Goal: Answer question/provide support: Share knowledge or assist other users

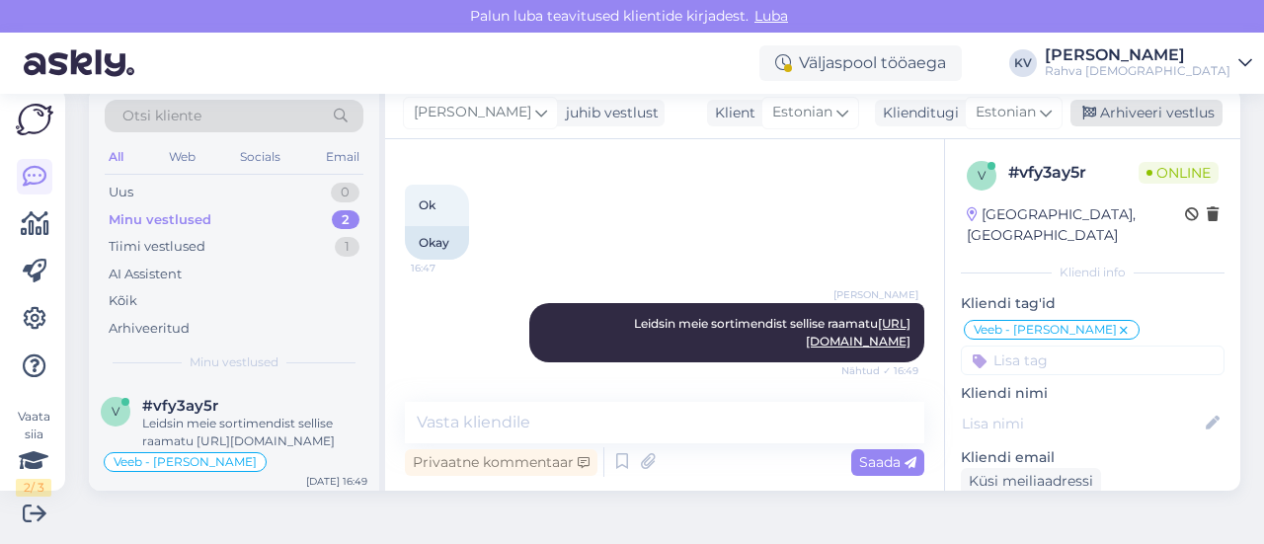
click at [1157, 108] on div "Arhiveeri vestlus" at bounding box center [1147, 113] width 152 height 27
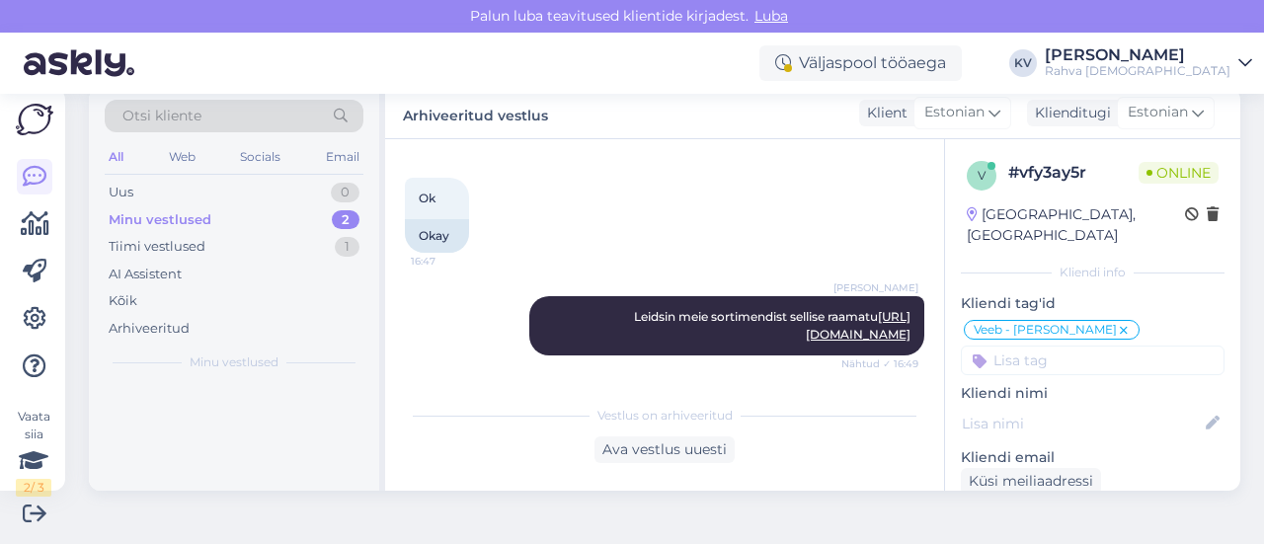
scroll to position [429, 0]
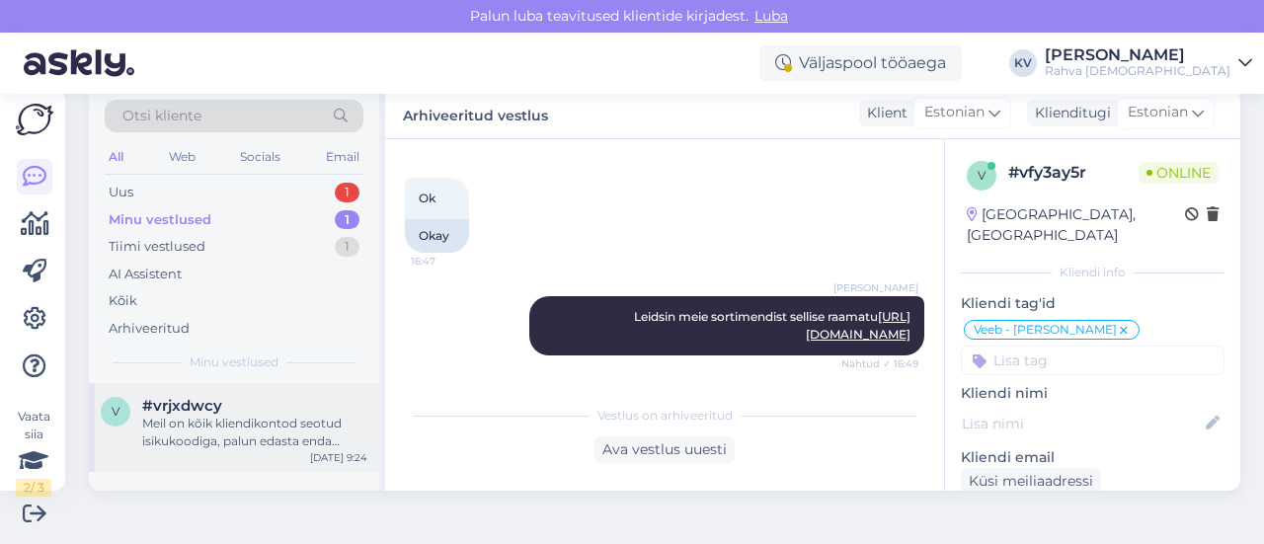
click at [279, 441] on div "Meil on kõik kliendikontod seotud isikukoodiga, palun edasta enda isikukood, et…" at bounding box center [254, 433] width 225 height 36
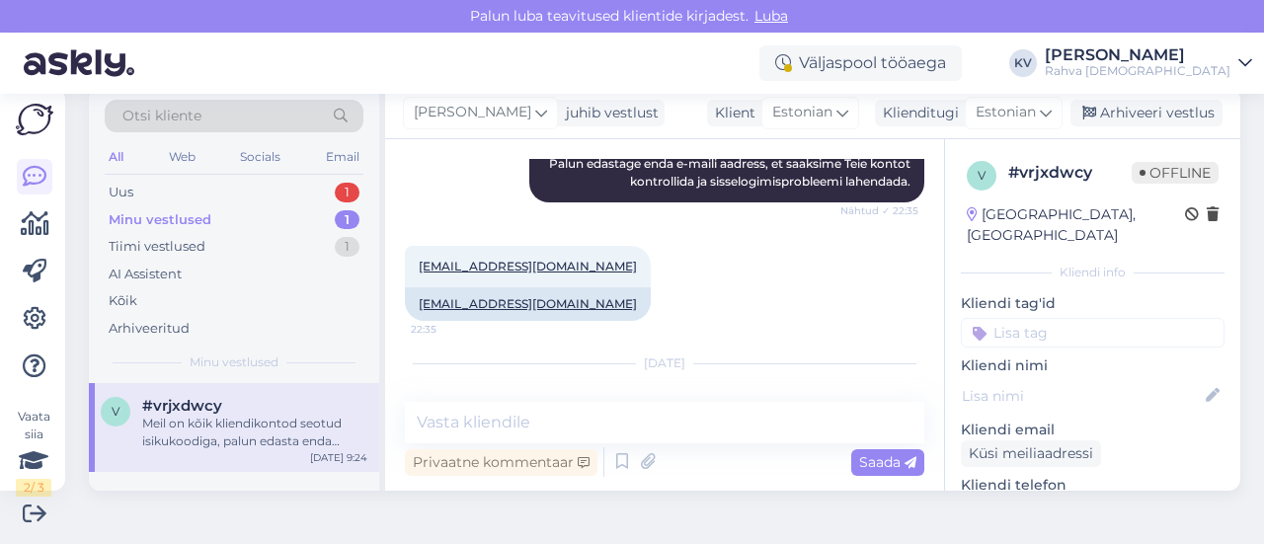
scroll to position [554, 0]
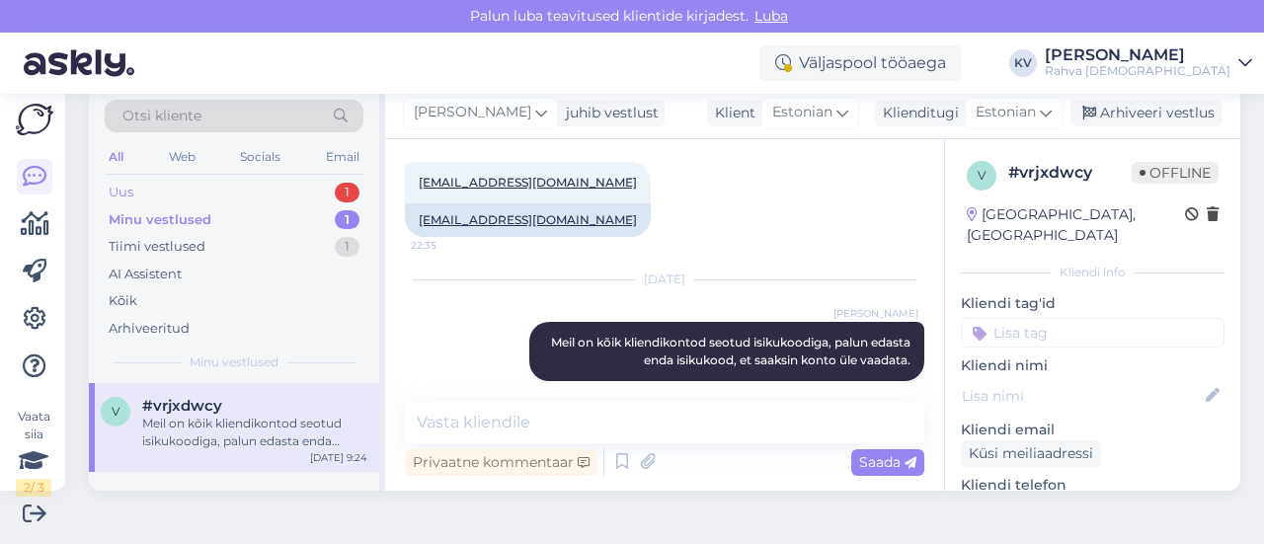
click at [205, 189] on div "Uus 1" at bounding box center [234, 193] width 259 height 28
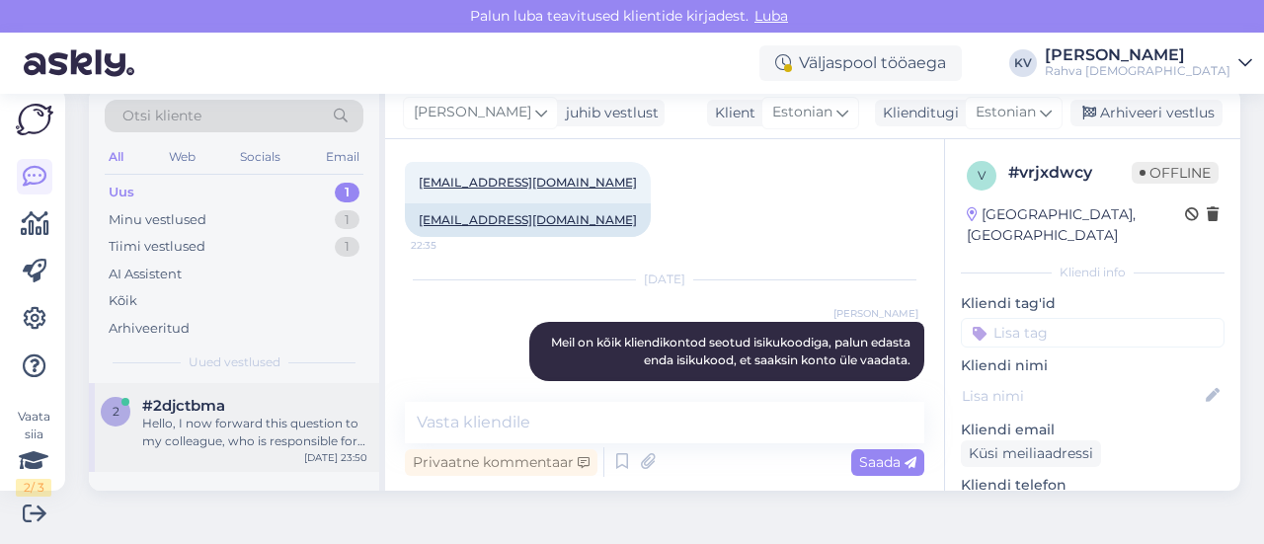
click at [211, 424] on div "Hello, I now forward this question to my colleague, who is responsible for this…" at bounding box center [254, 433] width 225 height 36
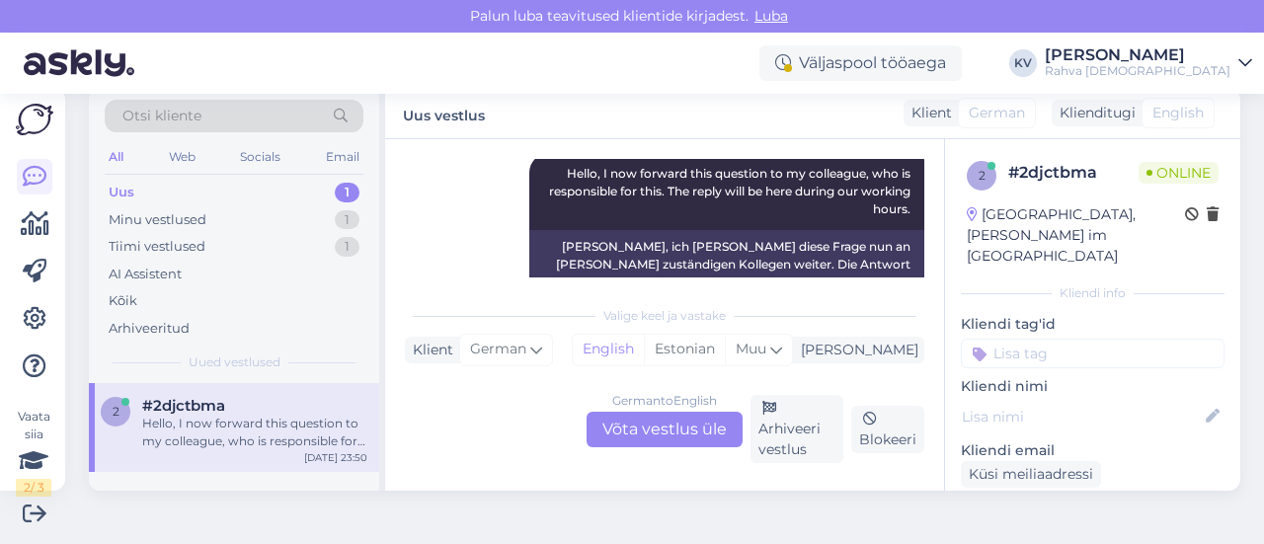
scroll to position [272, 0]
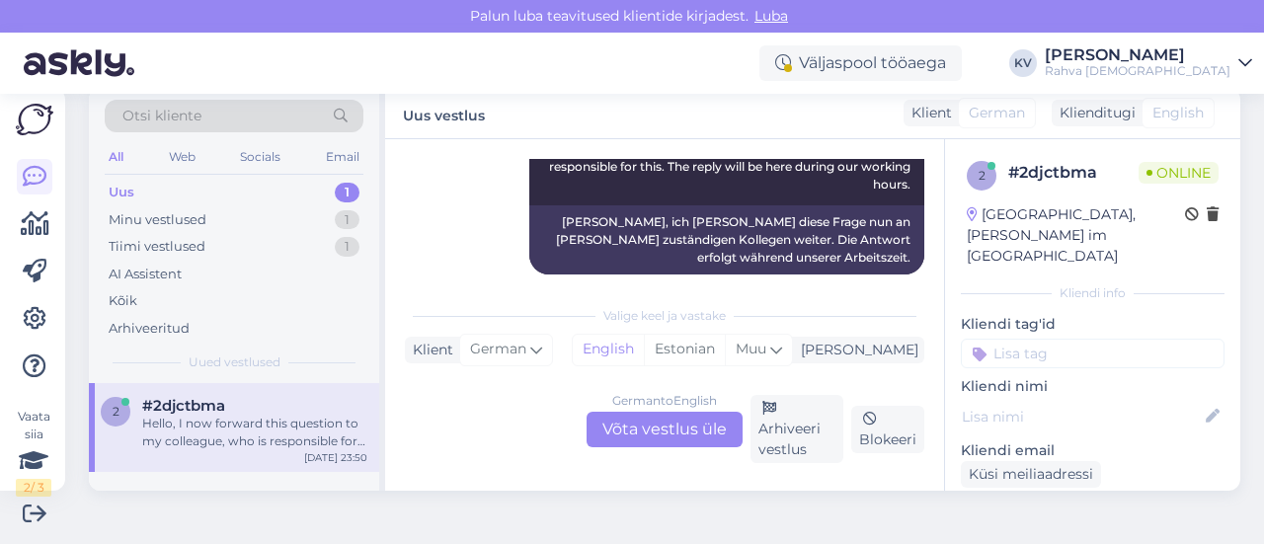
click at [687, 423] on div "German to English Võta vestlus üle" at bounding box center [665, 430] width 156 height 36
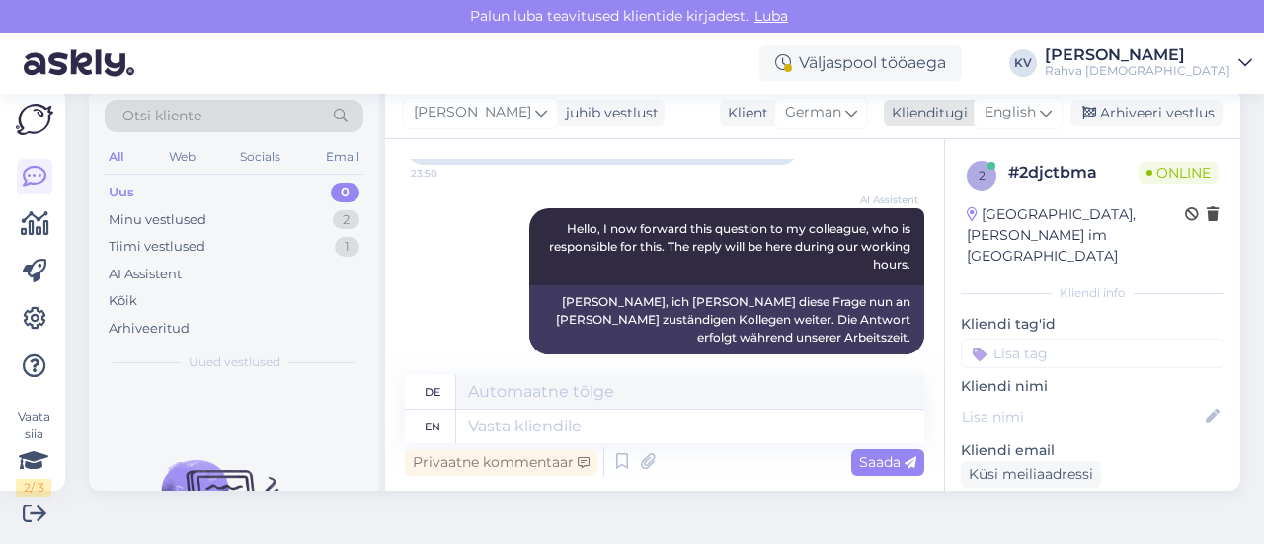
click at [1001, 123] on span "English" at bounding box center [1010, 113] width 51 height 22
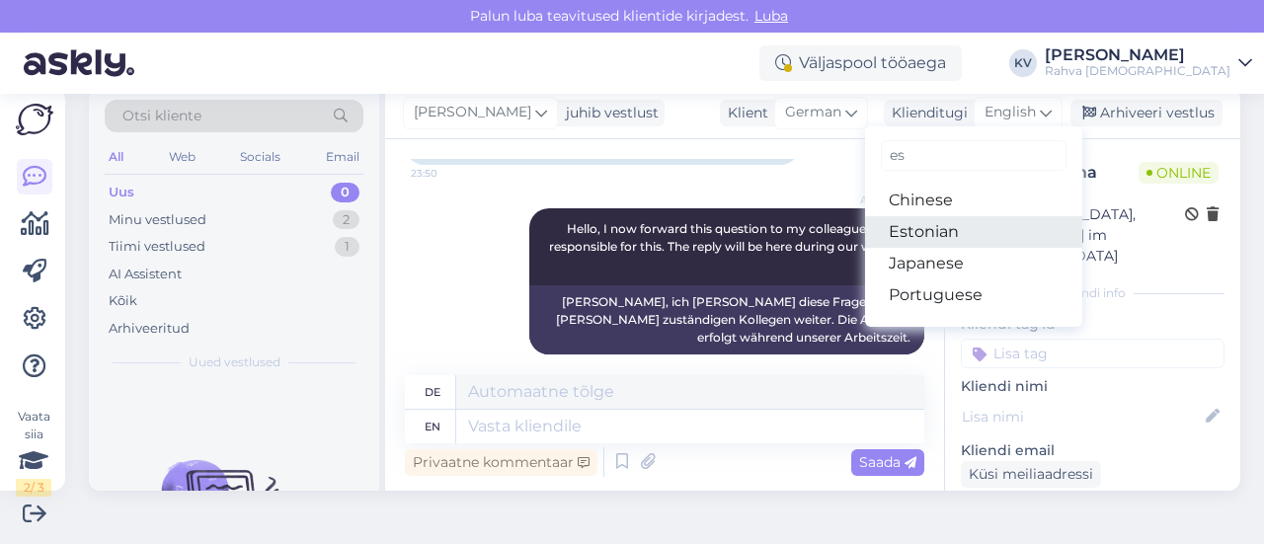
click at [911, 224] on link "Estonian" at bounding box center [973, 232] width 217 height 32
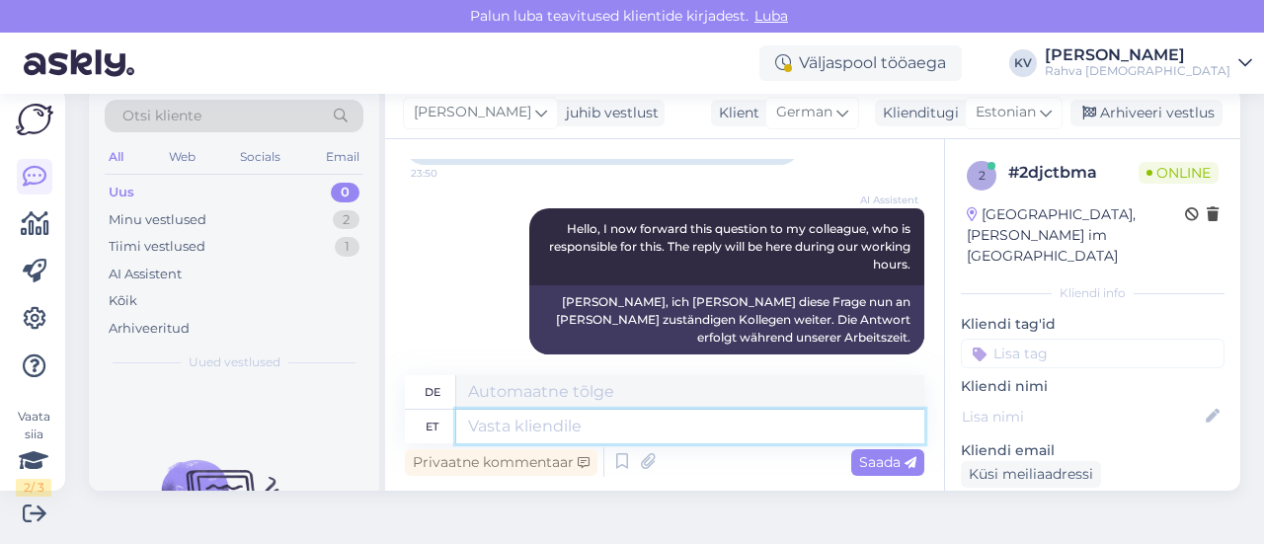
click at [585, 430] on textarea at bounding box center [690, 427] width 468 height 34
type textarea "Ra"
type textarea "R"
type textarea "Rahva"
type textarea "Menschen"
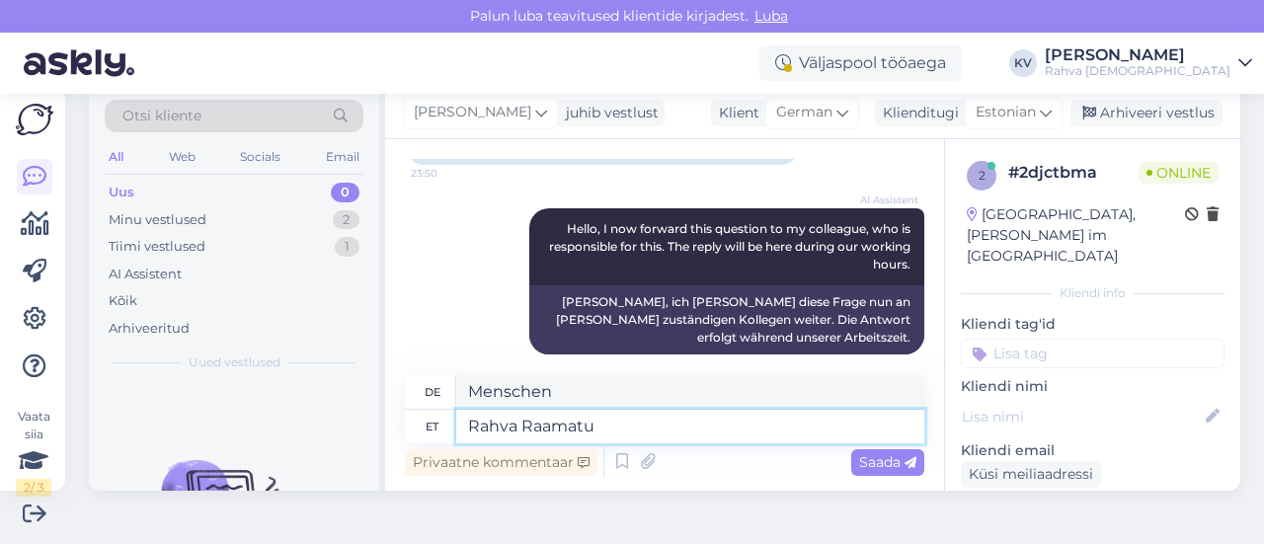
type textarea "Rahva Raamatu"
type textarea "Volksbuch"
type textarea "Rahva Raamatu äpiga s"
type textarea "Mit der Rahva Raamat App"
type textarea "Rahva Raamatu äpiga saab lii"
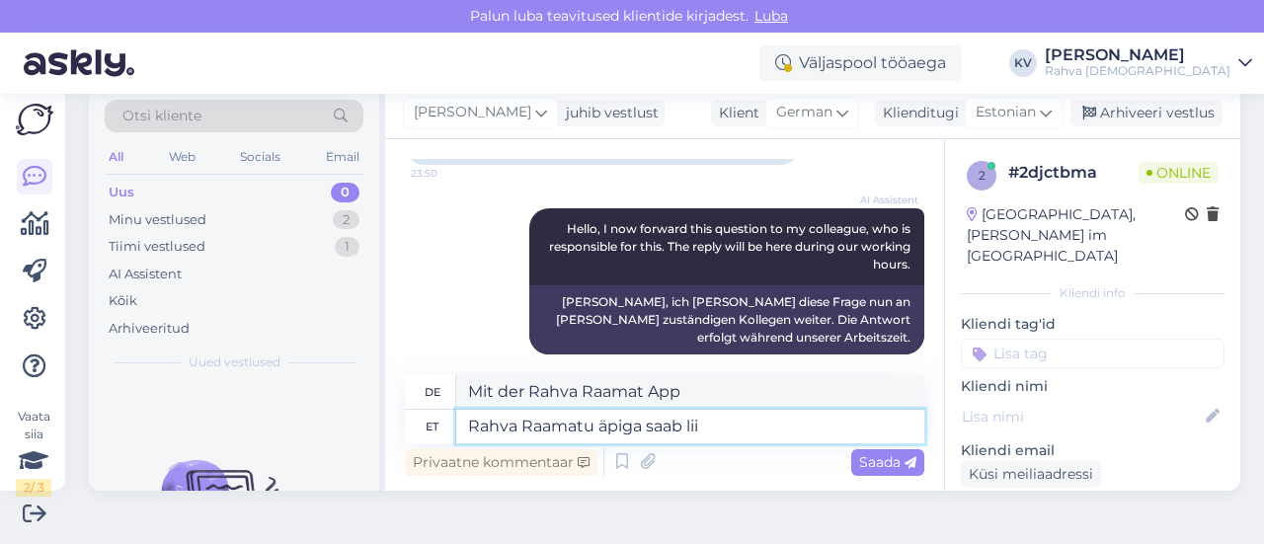
type textarea "Mit der Rahva Raamat-App können Sie das"
type textarea "Rahva Raamatu äpiga saab liituda aa"
type textarea "Sie können der Rahva Raamat-App beitreten."
type textarea "Rahva Raamatu äpiga saab liituda aadressil ap"
type textarea "Sie können der Rahva Raamat-App beitreten unter"
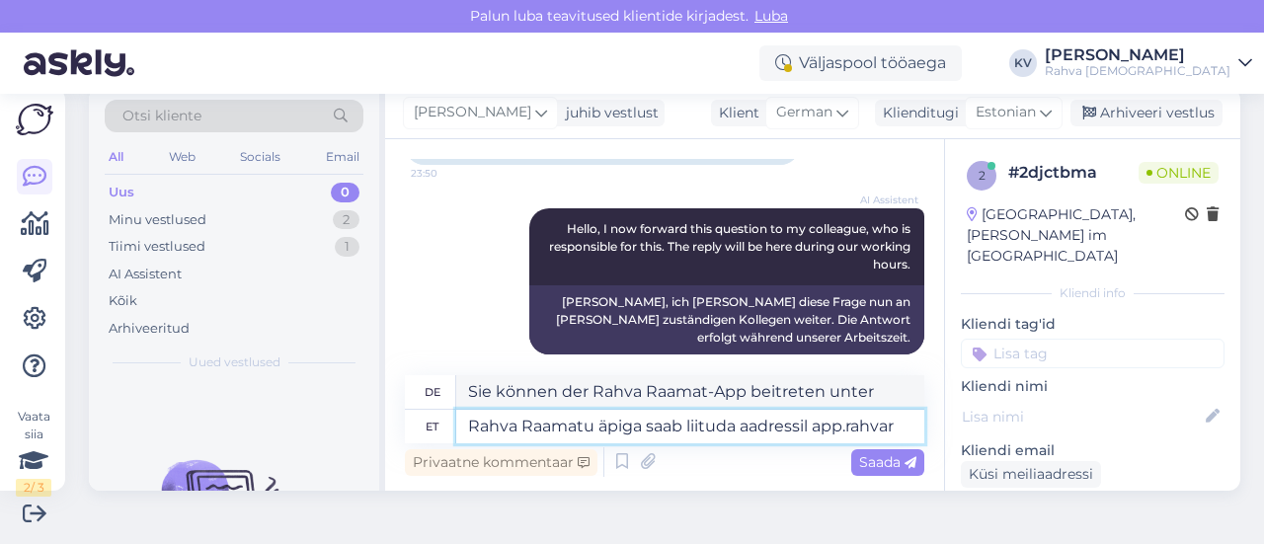
scroll to position [209, 0]
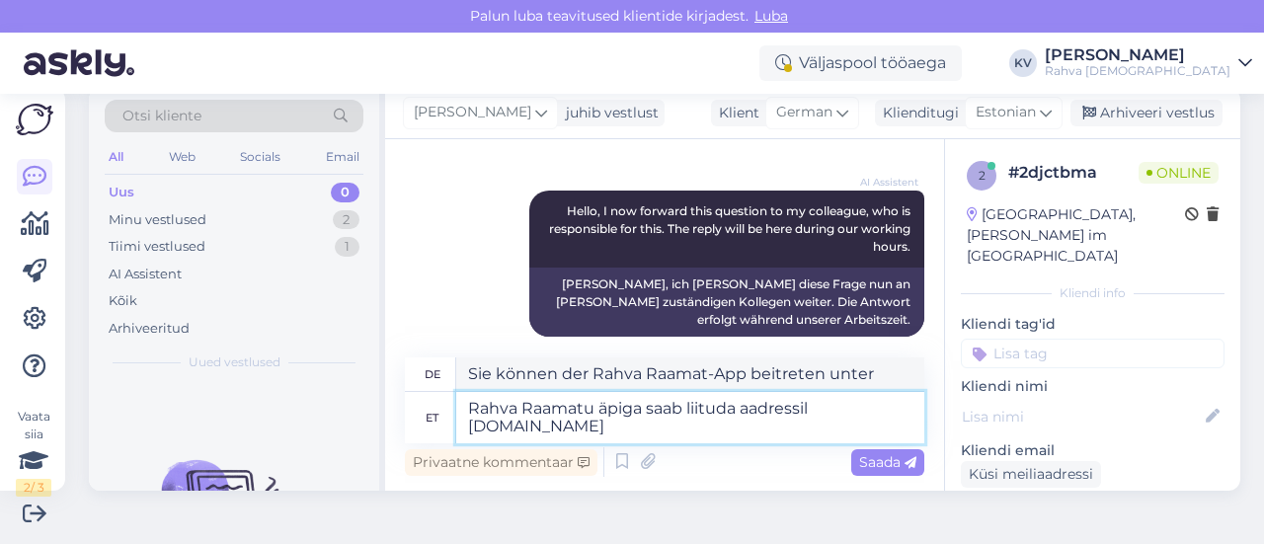
type textarea "Rahva Raamatu äpiga saab liituda aadressil [DOMAIN_NAME]"
type textarea "Sie können der Rahva Raamat-App unter [DOMAIN_NAME] beitreten."
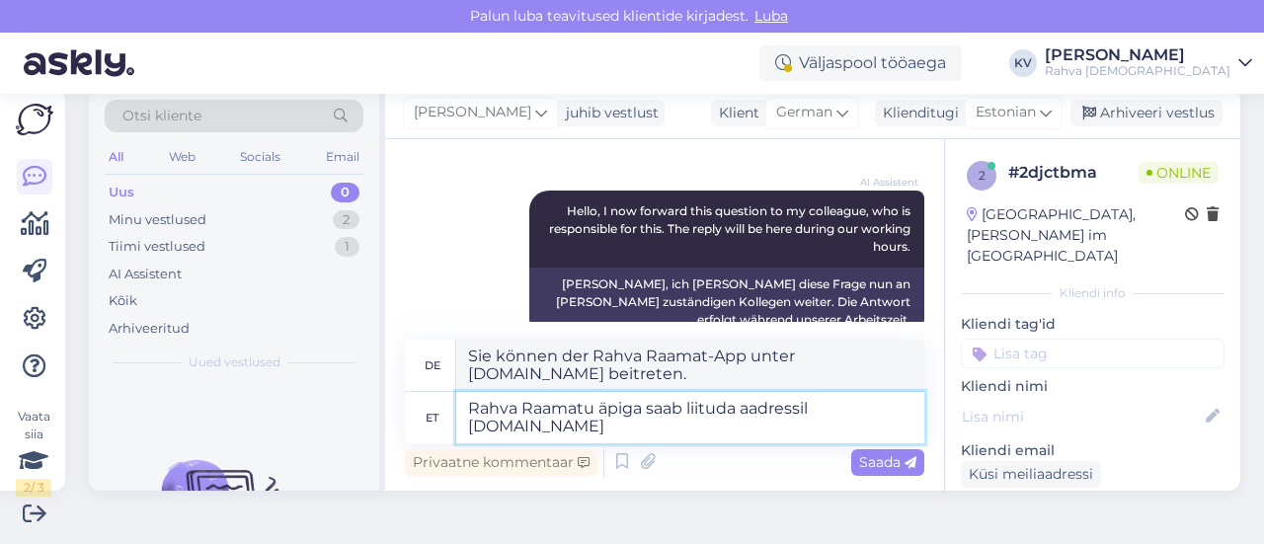
scroll to position [227, 0]
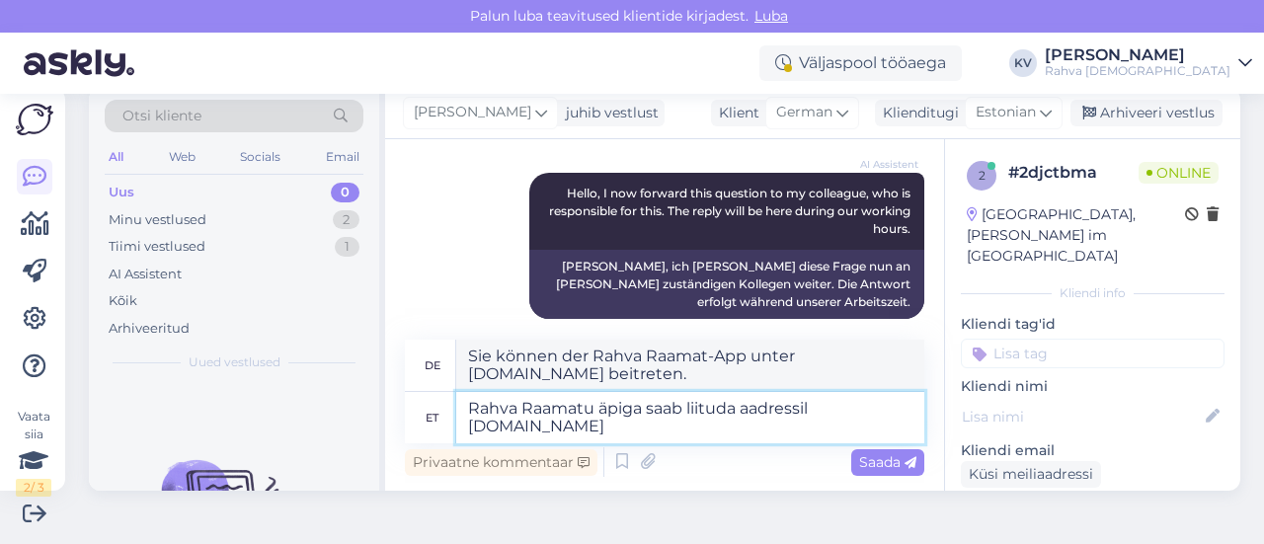
type textarea "Rahva Raamatu äpiga saab liituda aadressil [DOMAIN_NAME]"
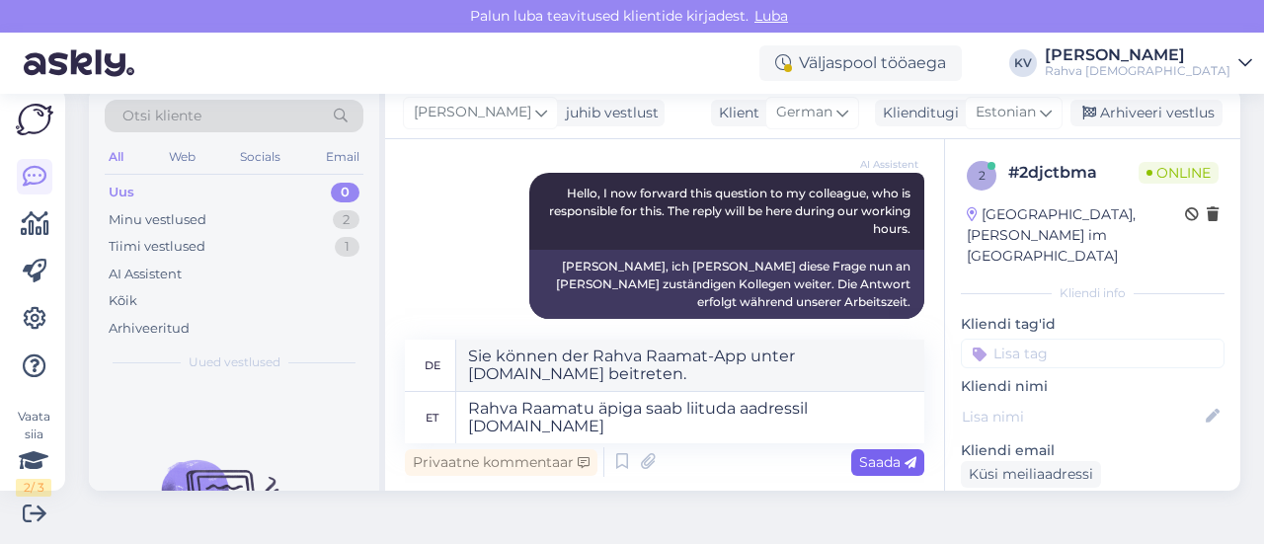
click at [881, 457] on span "Saada" at bounding box center [887, 462] width 57 height 18
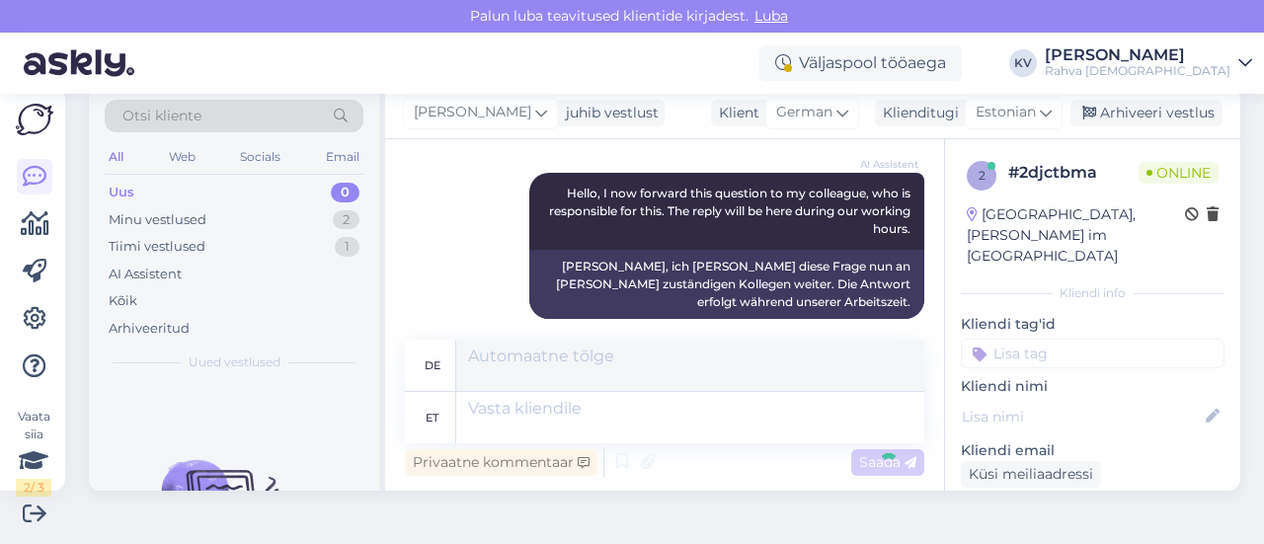
scroll to position [387, 0]
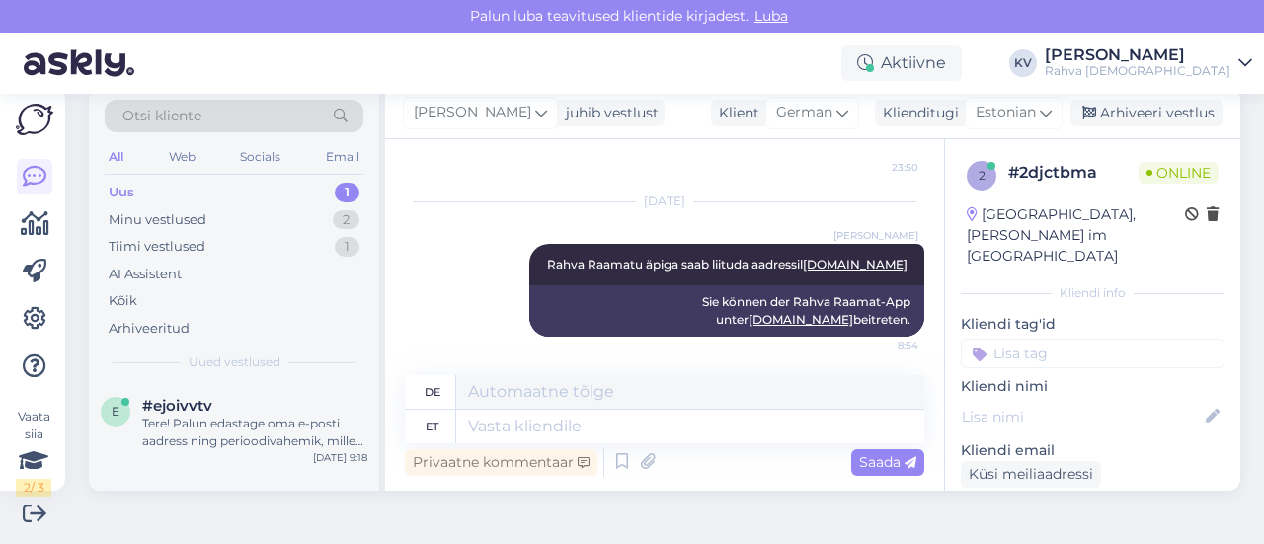
click at [241, 191] on div "Uus 1" at bounding box center [234, 193] width 259 height 28
click at [253, 412] on div "#ejoivvtv" at bounding box center [254, 406] width 225 height 18
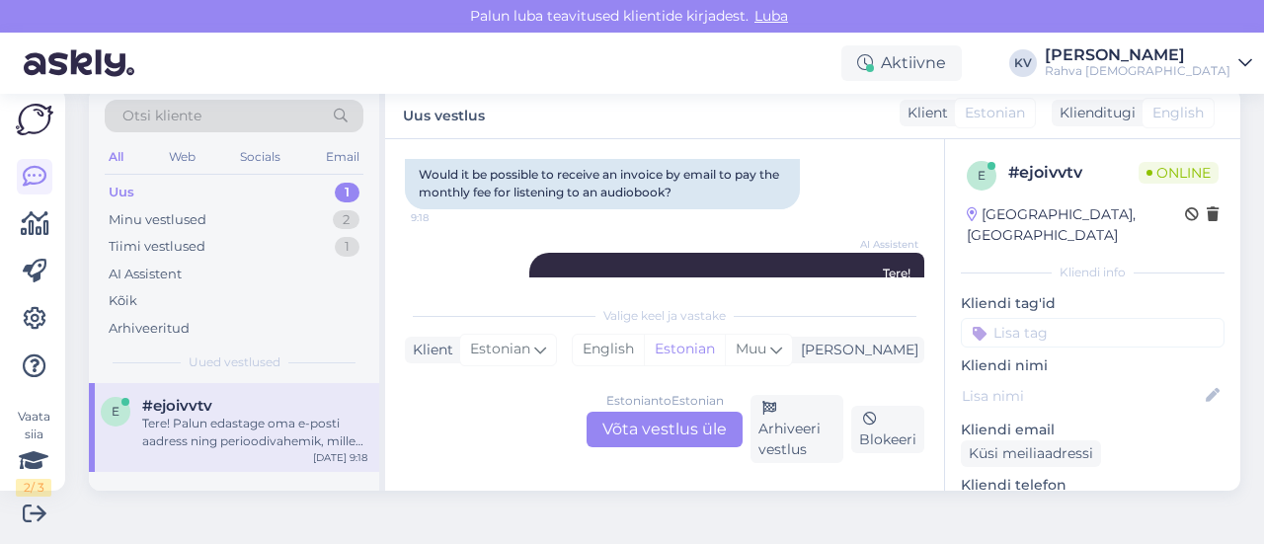
scroll to position [274, 0]
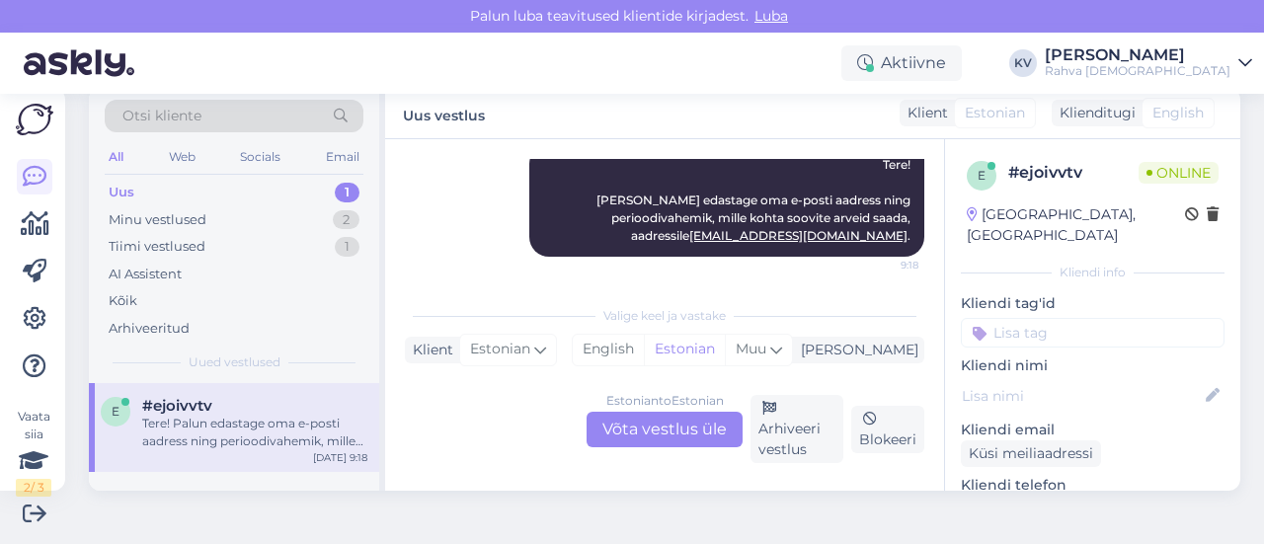
click at [658, 420] on div "Estonian to Estonian Võta vestlus üle" at bounding box center [665, 430] width 156 height 36
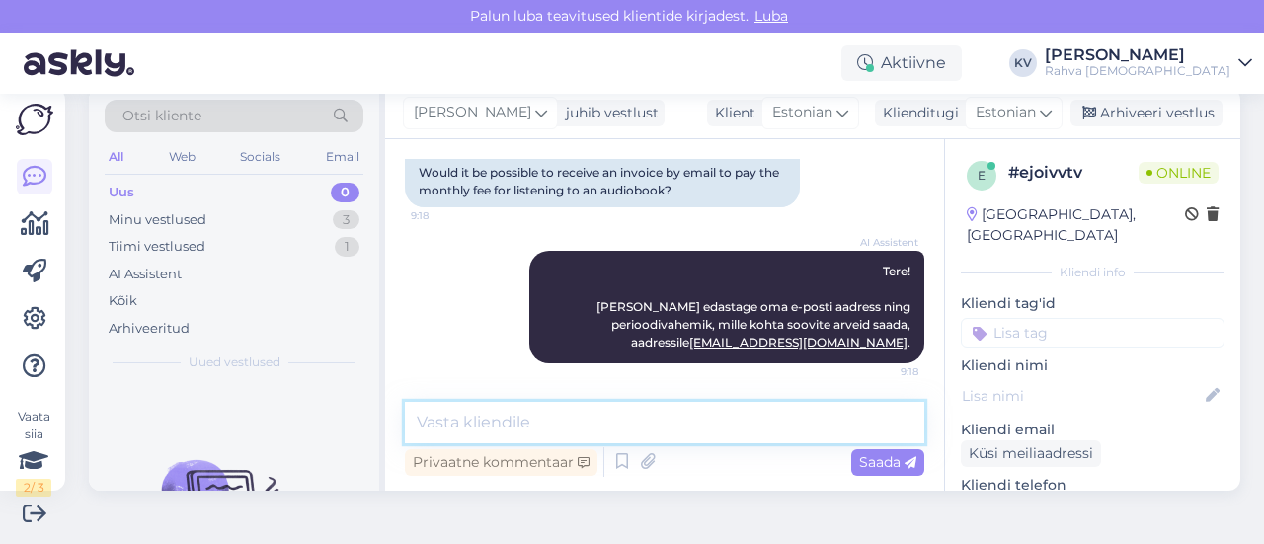
click at [668, 424] on textarea at bounding box center [664, 422] width 519 height 41
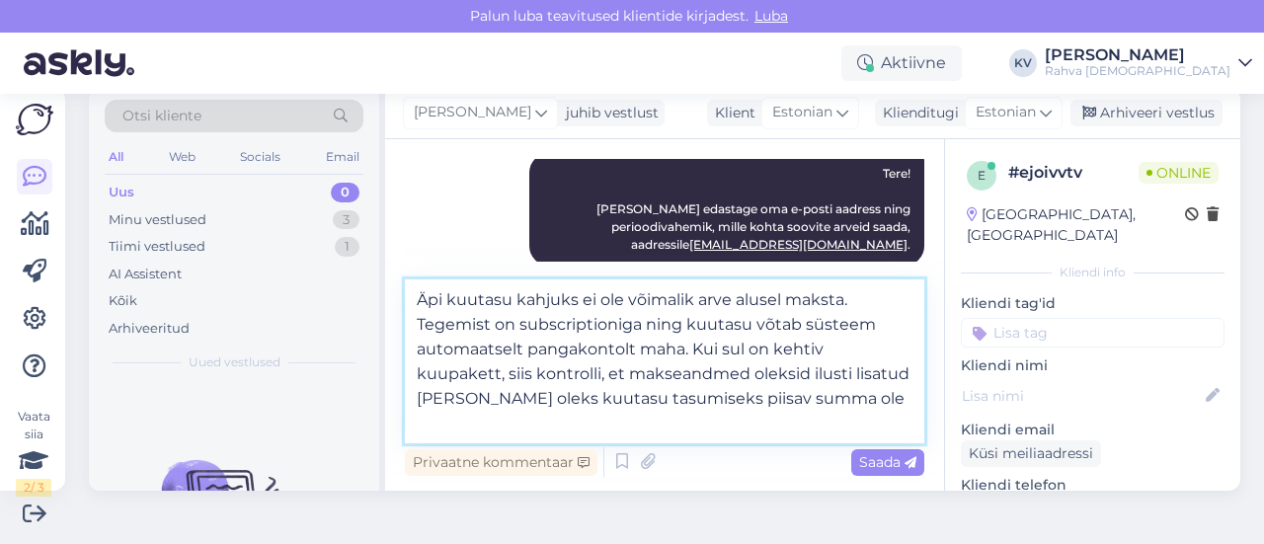
scroll to position [274, 0]
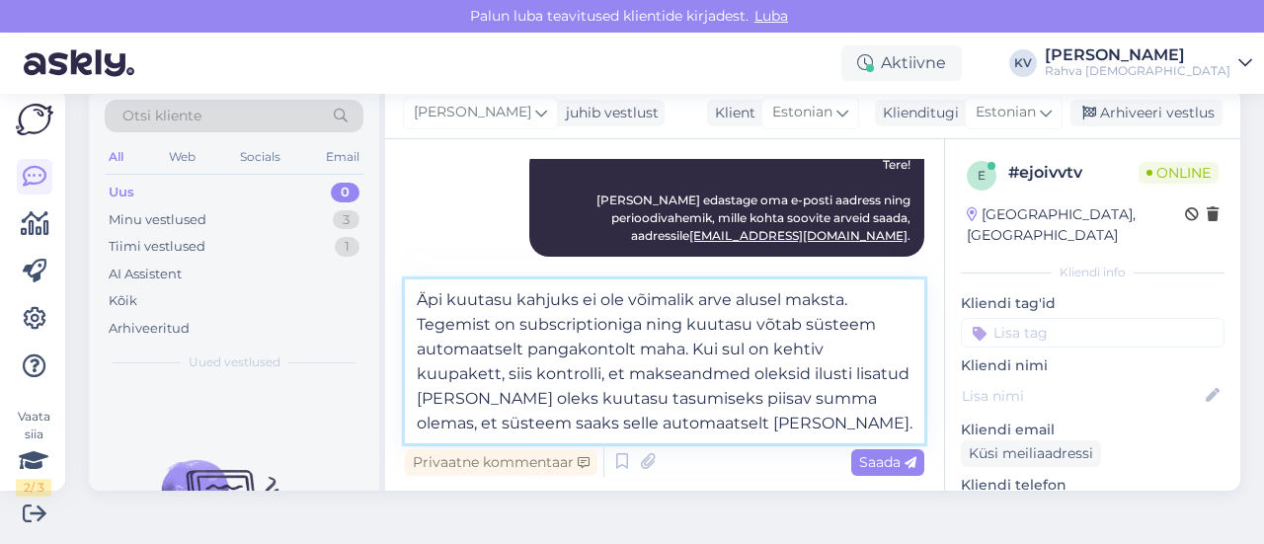
type textarea "Äpi kuutasu kahjuks ei ole võimalik arve alusel maksta. Tegemist on subscriptio…"
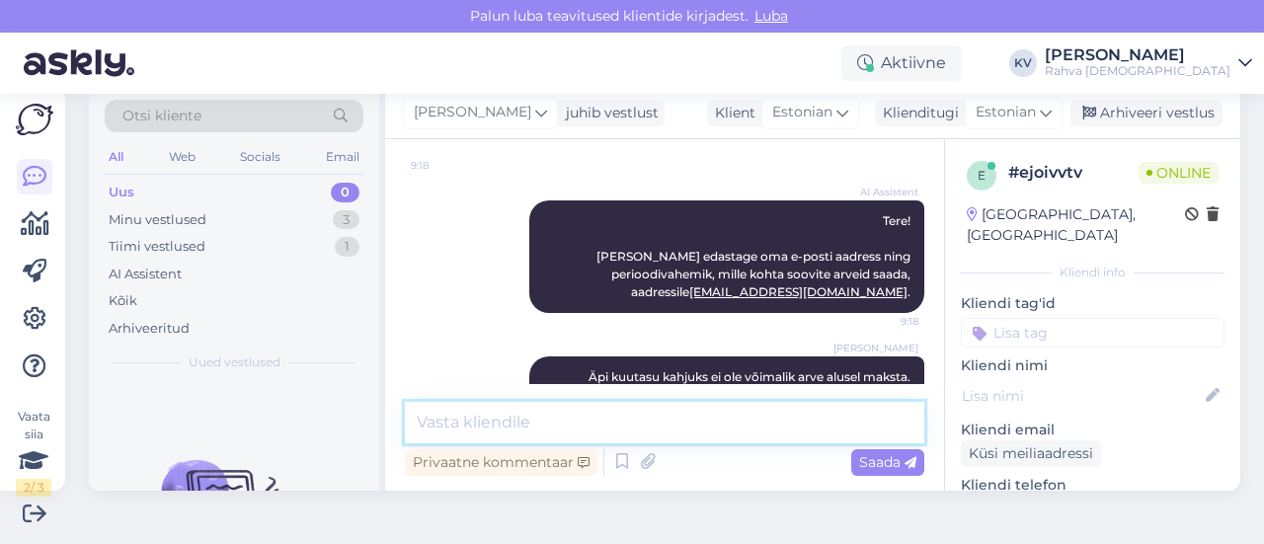
scroll to position [341, 0]
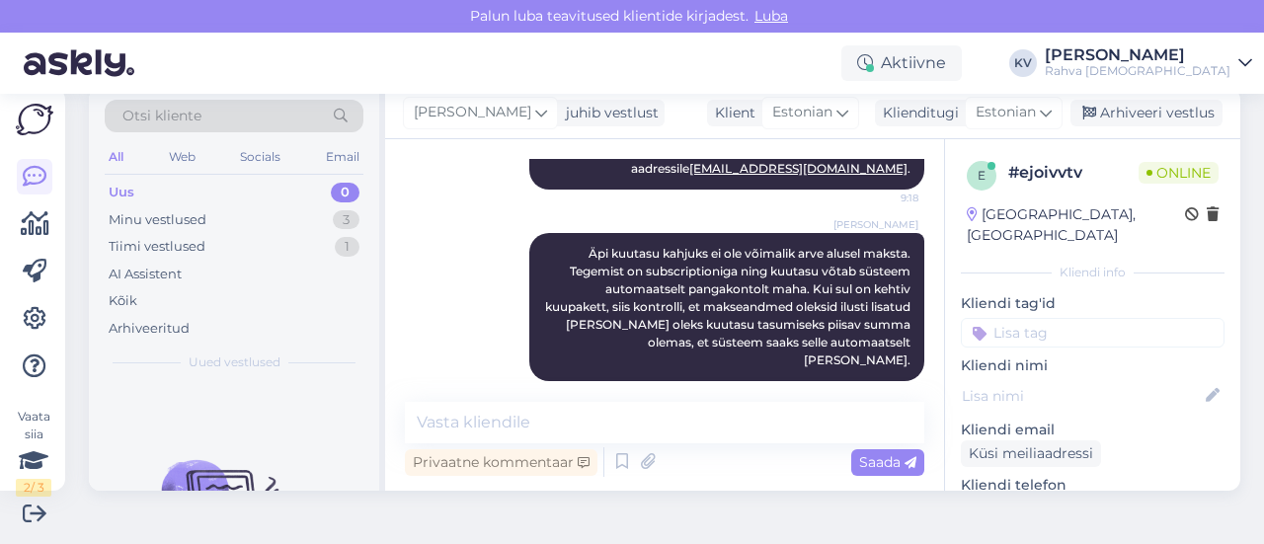
click at [1016, 318] on input at bounding box center [1093, 333] width 264 height 30
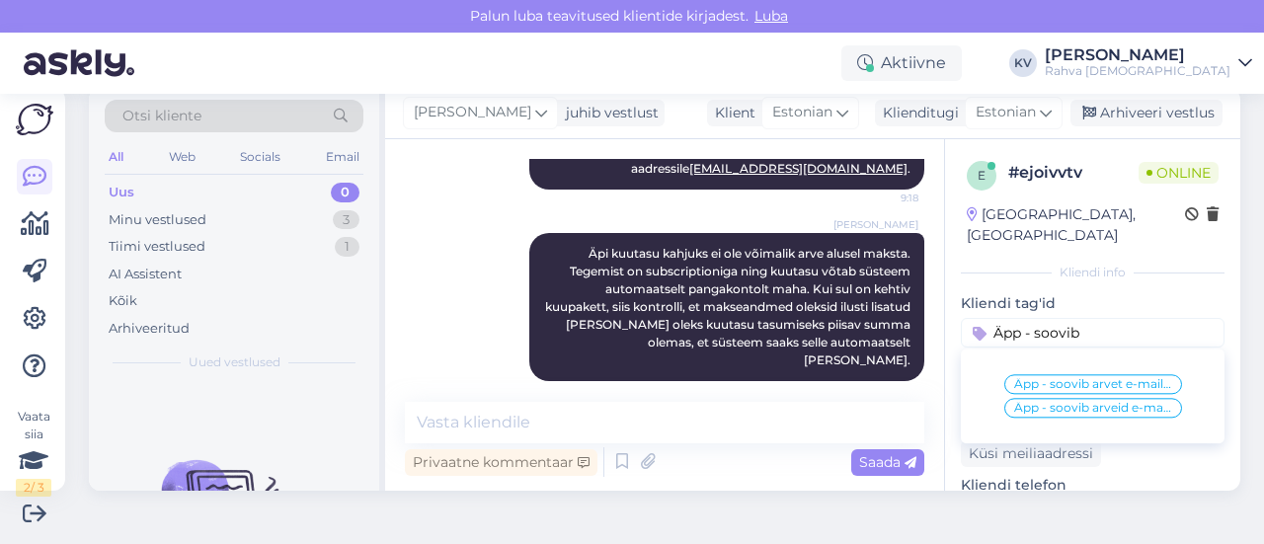
type input "Äpp - soovib"
click at [1078, 378] on span "Äpp - soovib arvet e-mailile" at bounding box center [1093, 384] width 158 height 12
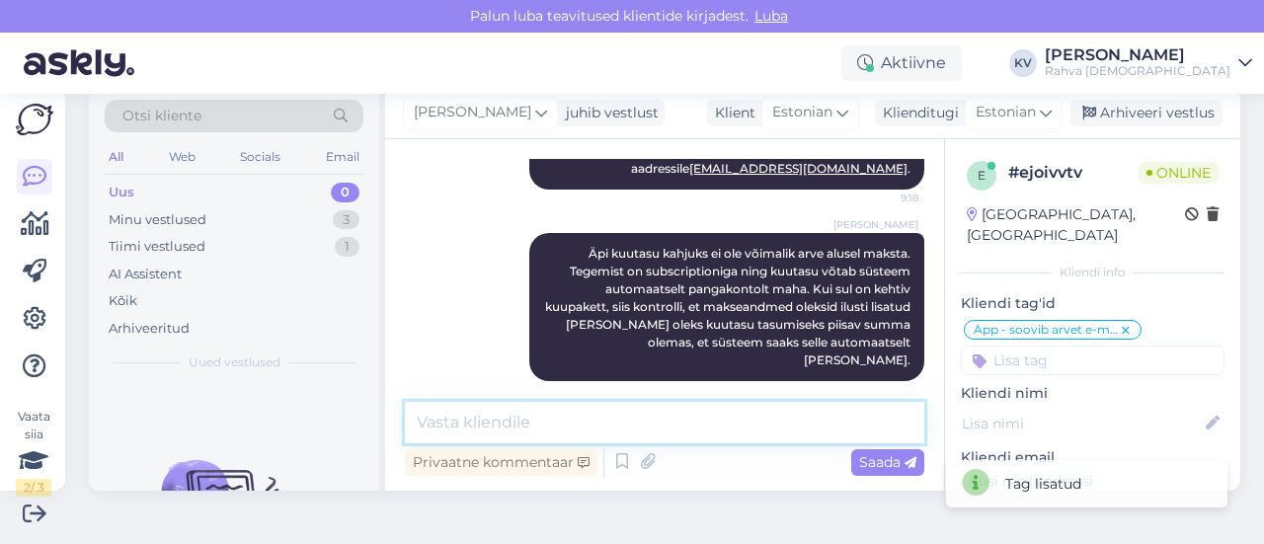
click at [683, 425] on textarea at bounding box center [664, 422] width 519 height 41
click at [156, 210] on div "Minu vestlused" at bounding box center [158, 220] width 98 height 20
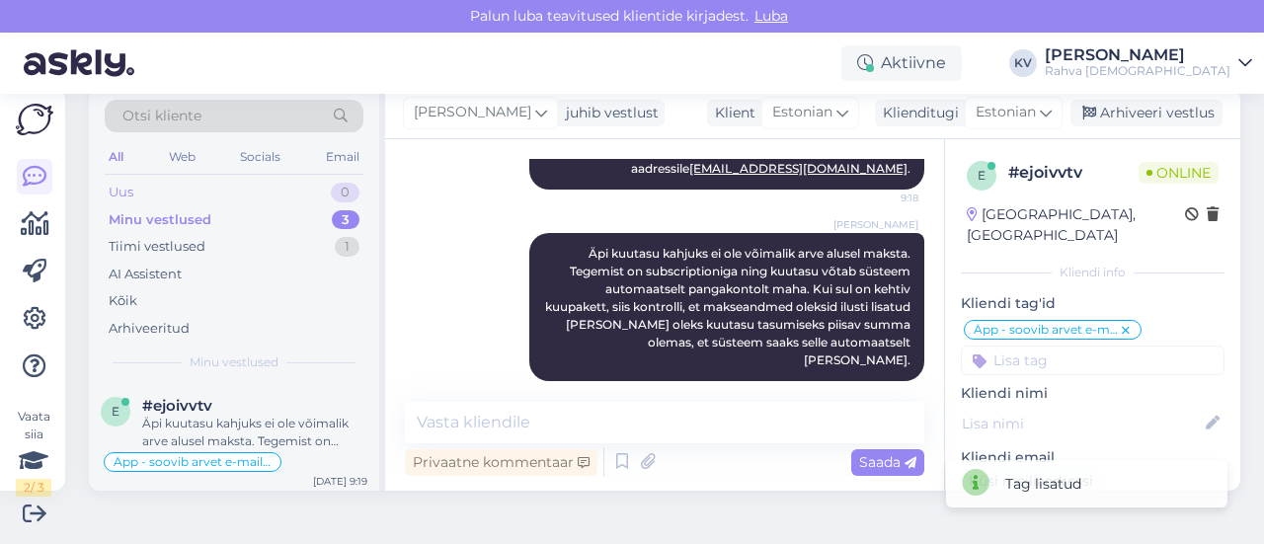
click at [180, 193] on div "Uus 0" at bounding box center [234, 193] width 259 height 28
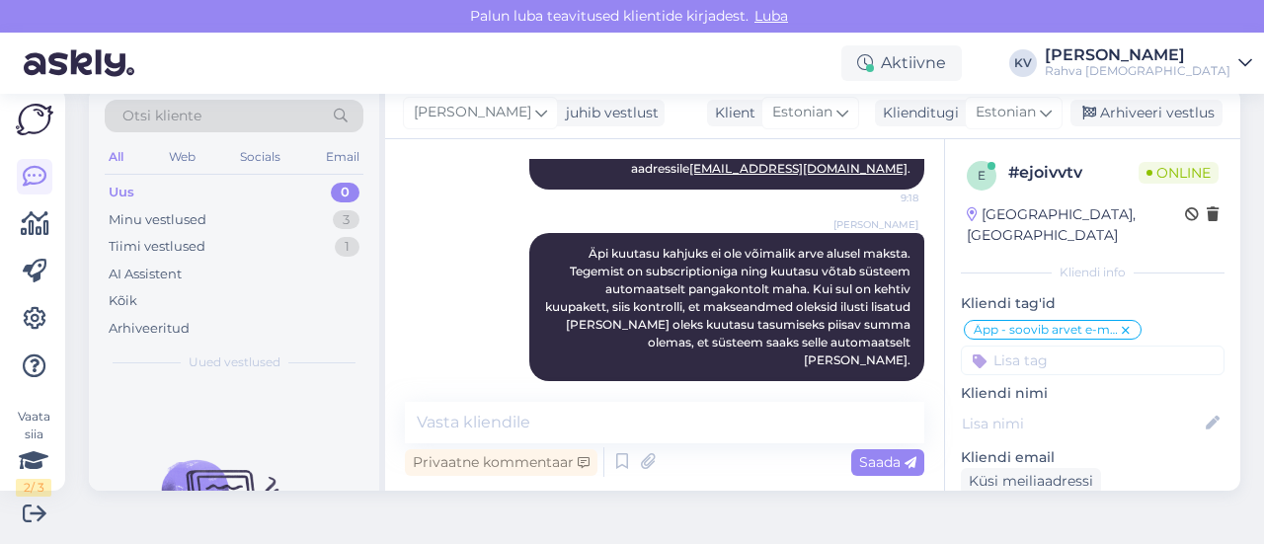
click at [1120, 323] on icon at bounding box center [1126, 331] width 12 height 16
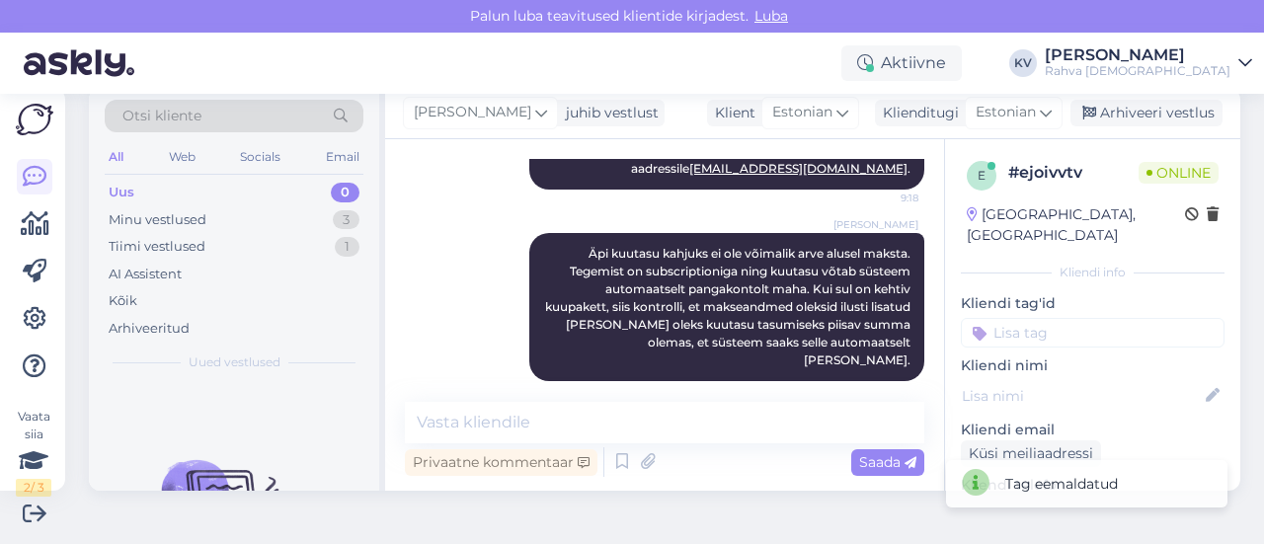
click at [1033, 318] on input at bounding box center [1093, 333] width 264 height 30
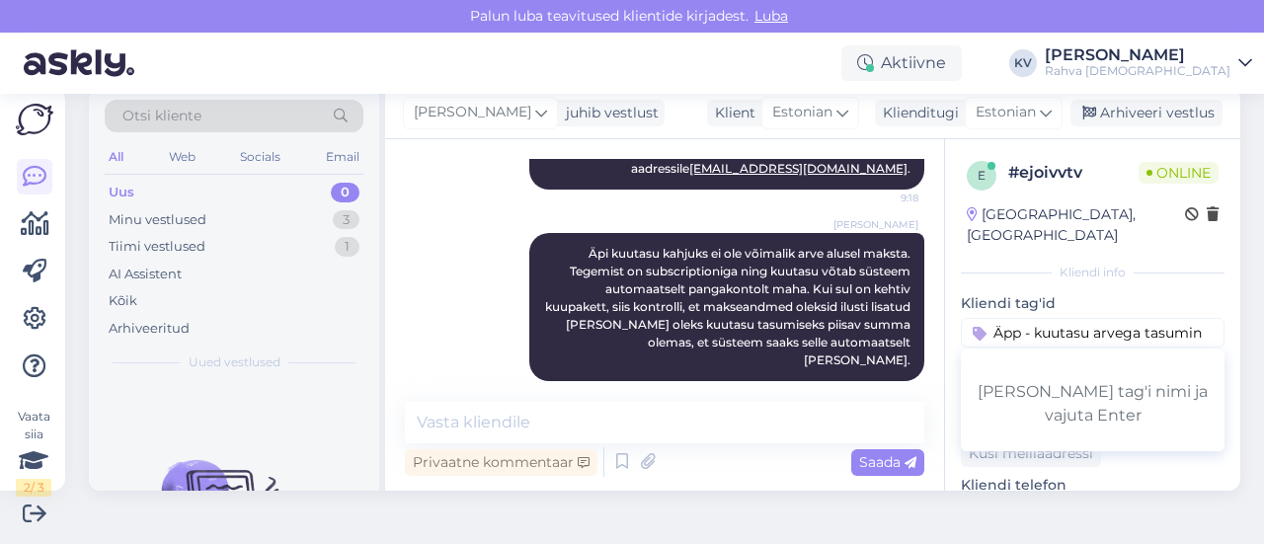
type input "Äpp - kuutasu arvega tasumine"
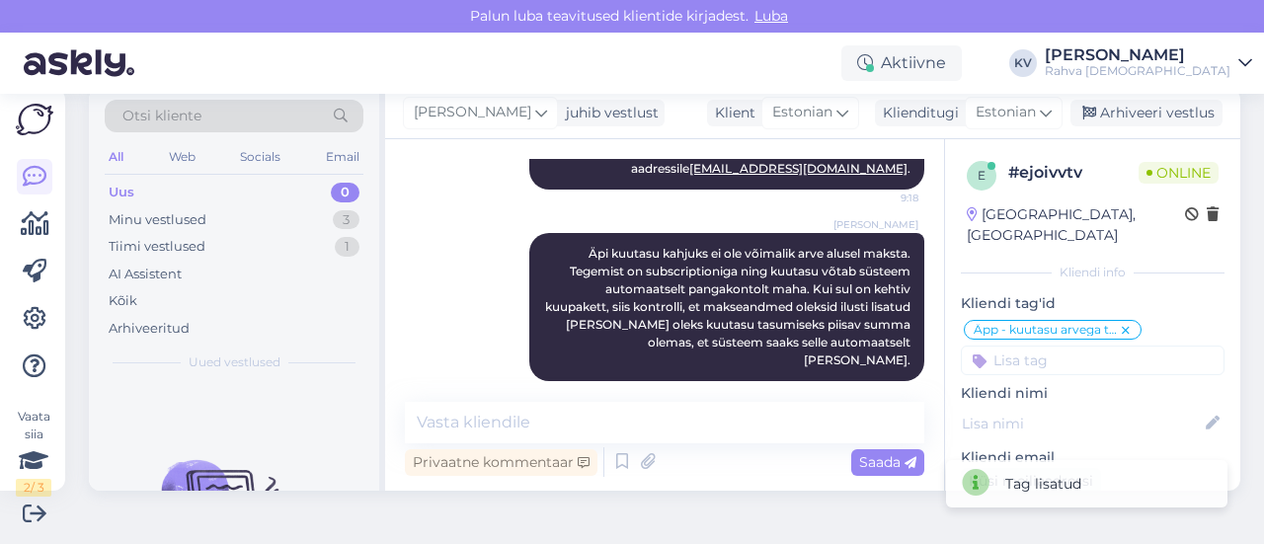
scroll to position [0, 0]
click at [209, 226] on div "Minu vestlused 3" at bounding box center [234, 220] width 259 height 28
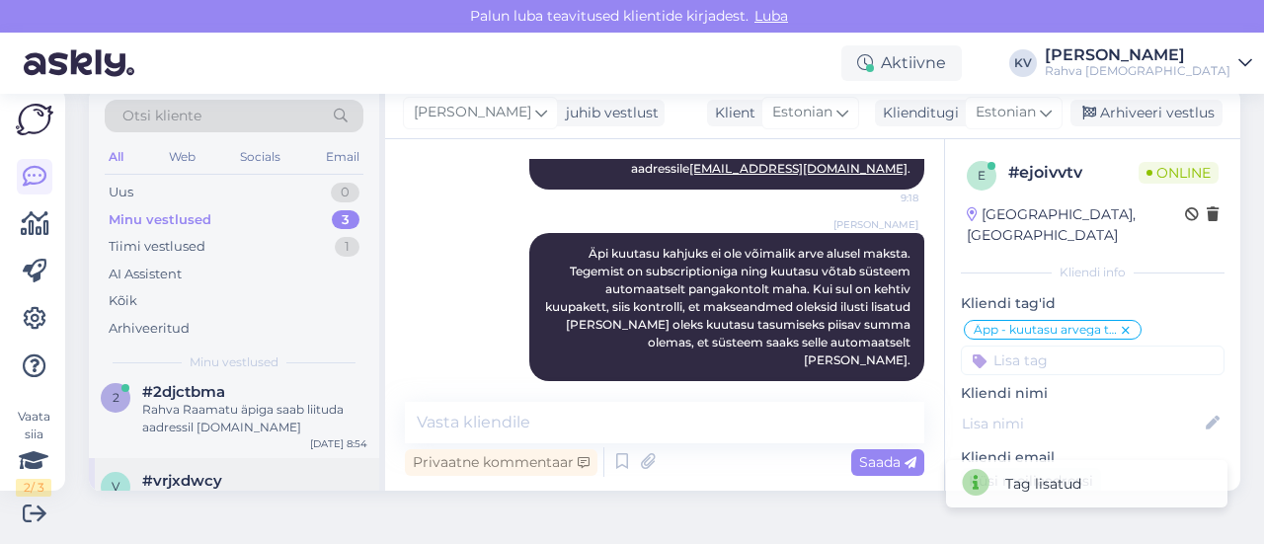
scroll to position [180, 0]
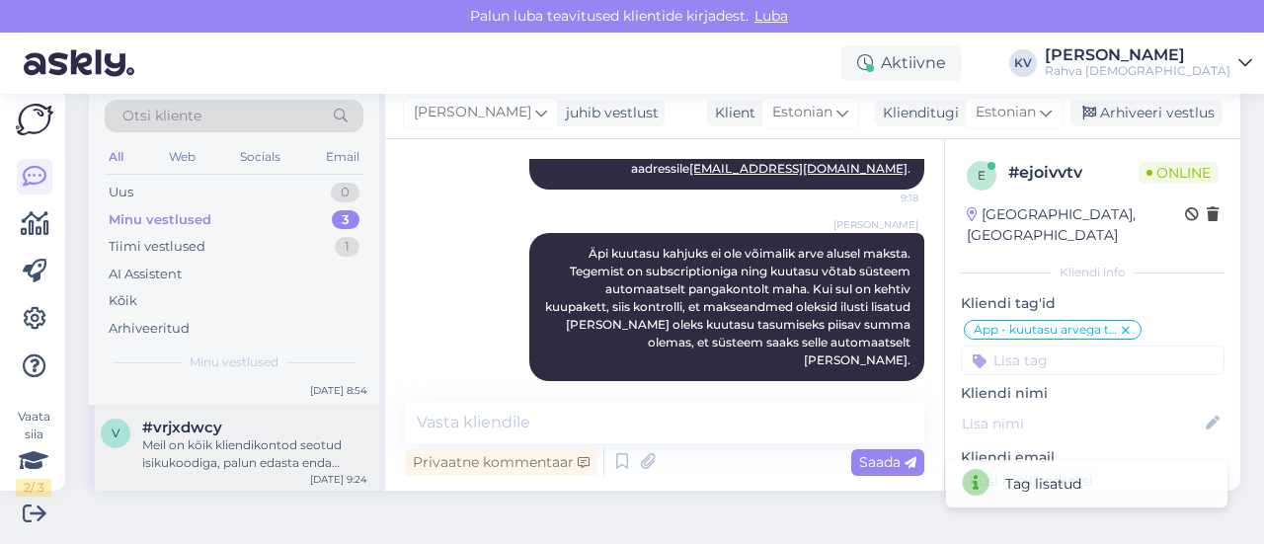
click at [225, 432] on div "#vrjxdwcy" at bounding box center [254, 428] width 225 height 18
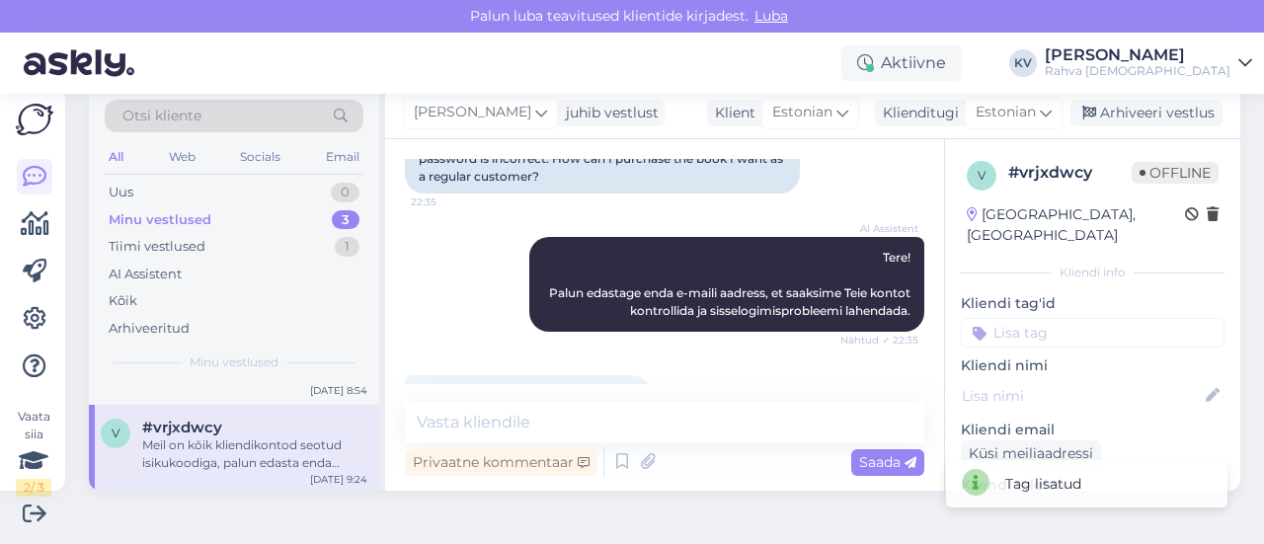
scroll to position [554, 0]
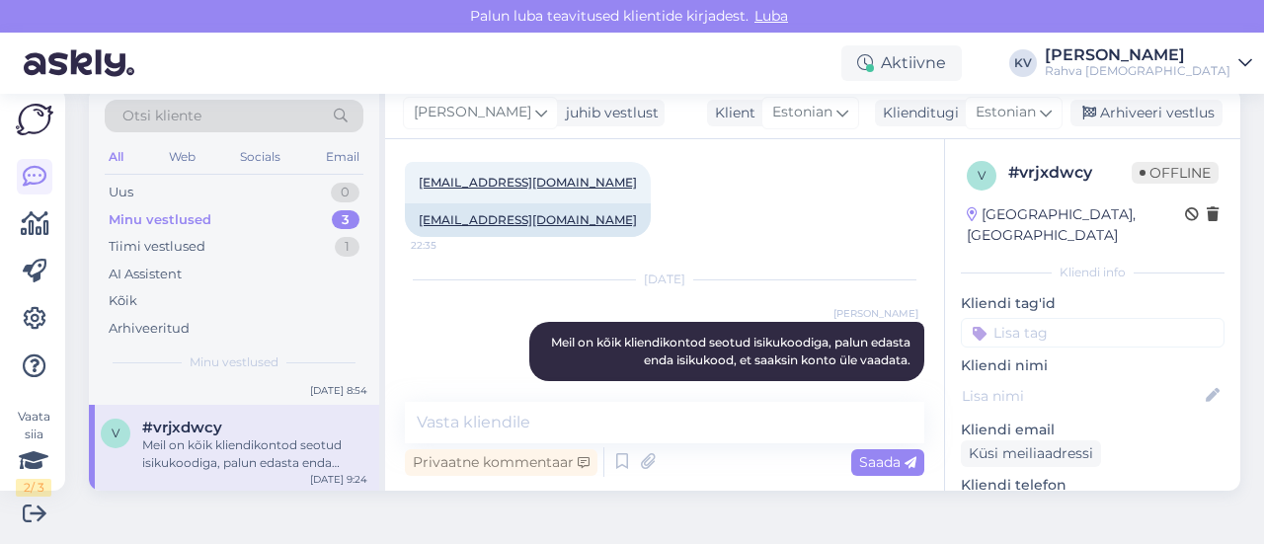
click at [1053, 318] on input at bounding box center [1093, 333] width 264 height 30
type input "Veeb - sisselo"
click at [1031, 378] on span "Veeb - sisselogimise probleem" at bounding box center [1093, 384] width 158 height 12
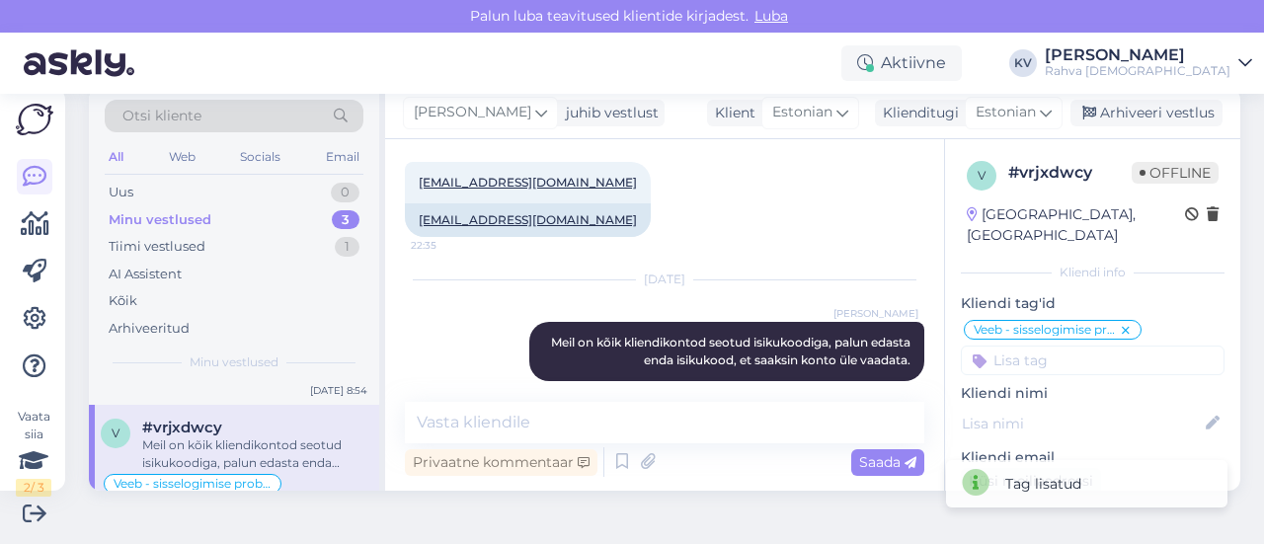
click at [1035, 346] on input at bounding box center [1093, 361] width 264 height 30
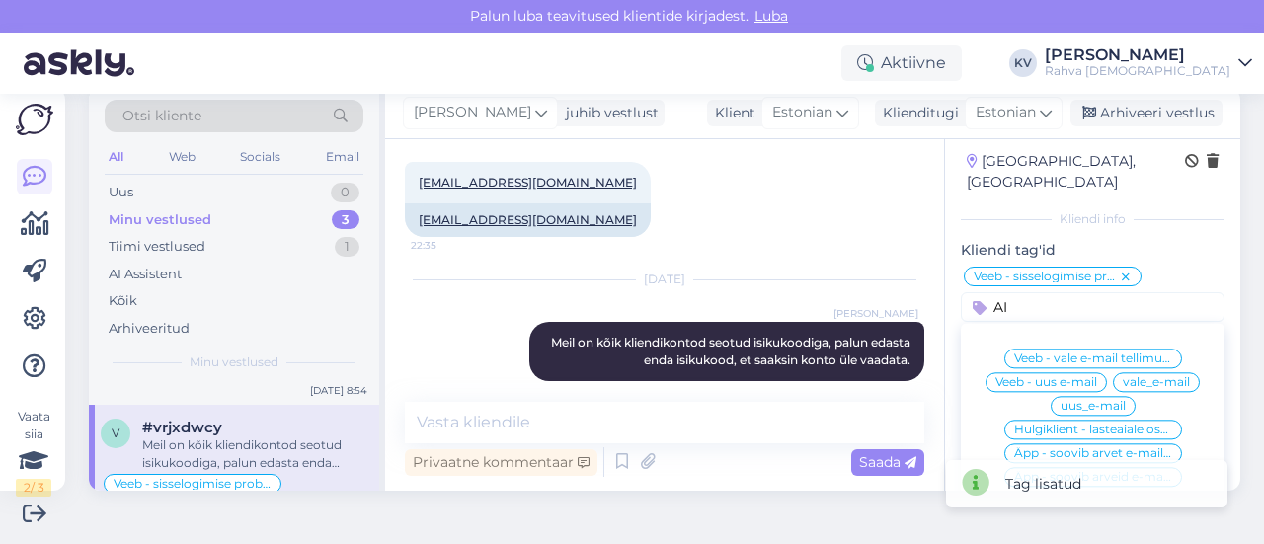
scroll to position [99, 0]
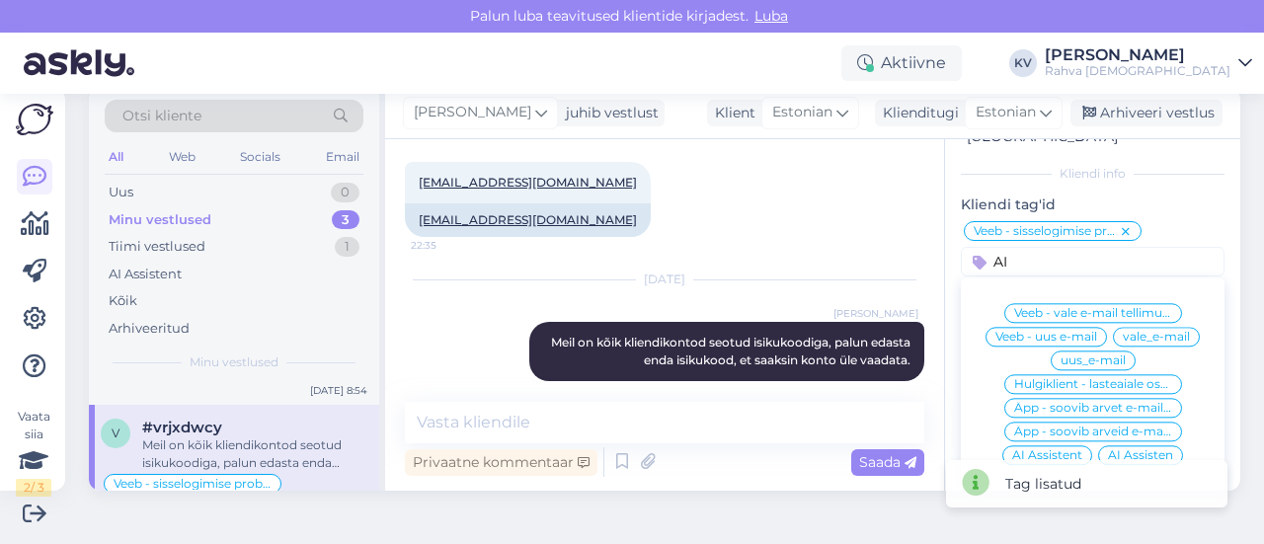
type input "AI"
click at [1029, 449] on span "AI Assistent" at bounding box center [1047, 455] width 70 height 12
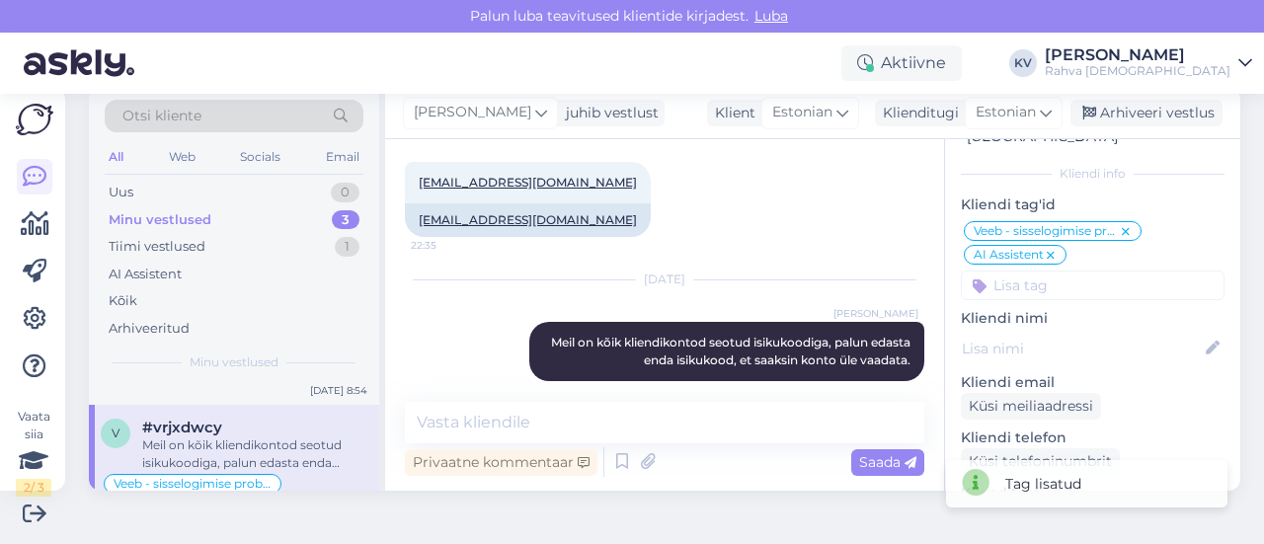
click at [1109, 129] on div "[PERSON_NAME] juhib vestlust Klient Estonian Klienditugi Estonian es Chinese Es…" at bounding box center [812, 113] width 855 height 51
click at [1119, 110] on div "Arhiveeri vestlus" at bounding box center [1147, 113] width 152 height 27
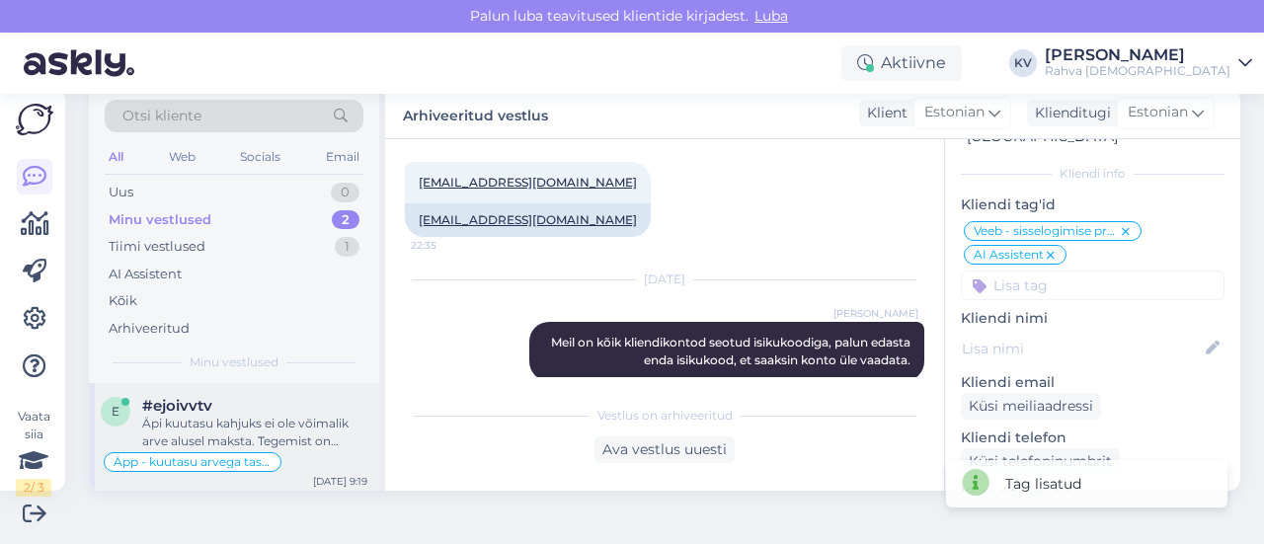
scroll to position [91, 0]
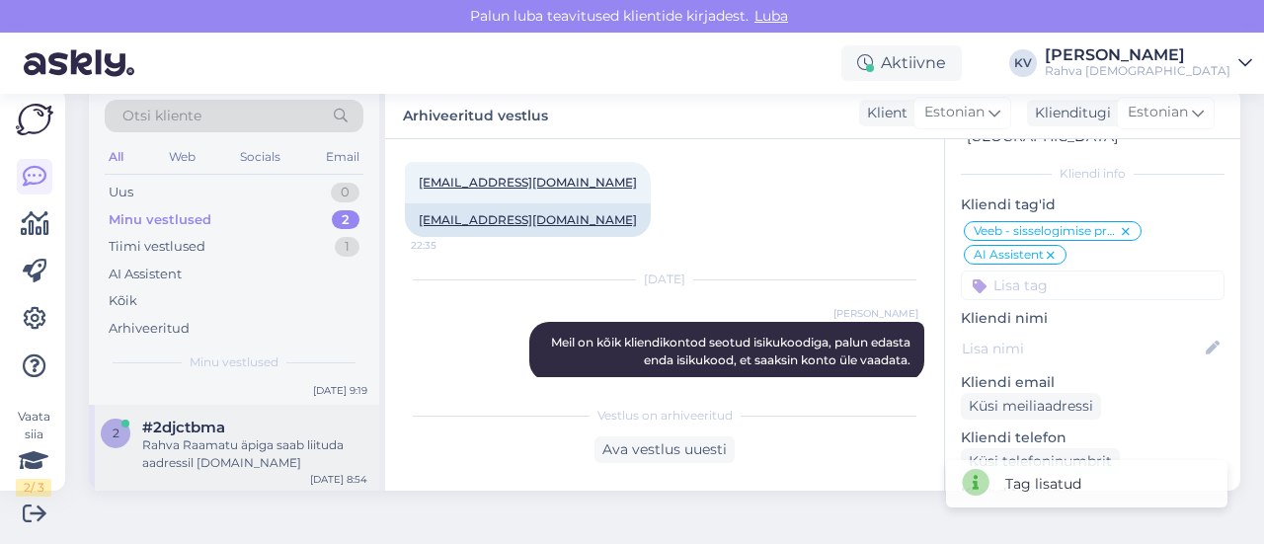
click at [180, 447] on div "Rahva Raamatu äpiga saab liituda aadressil [DOMAIN_NAME]" at bounding box center [254, 455] width 225 height 36
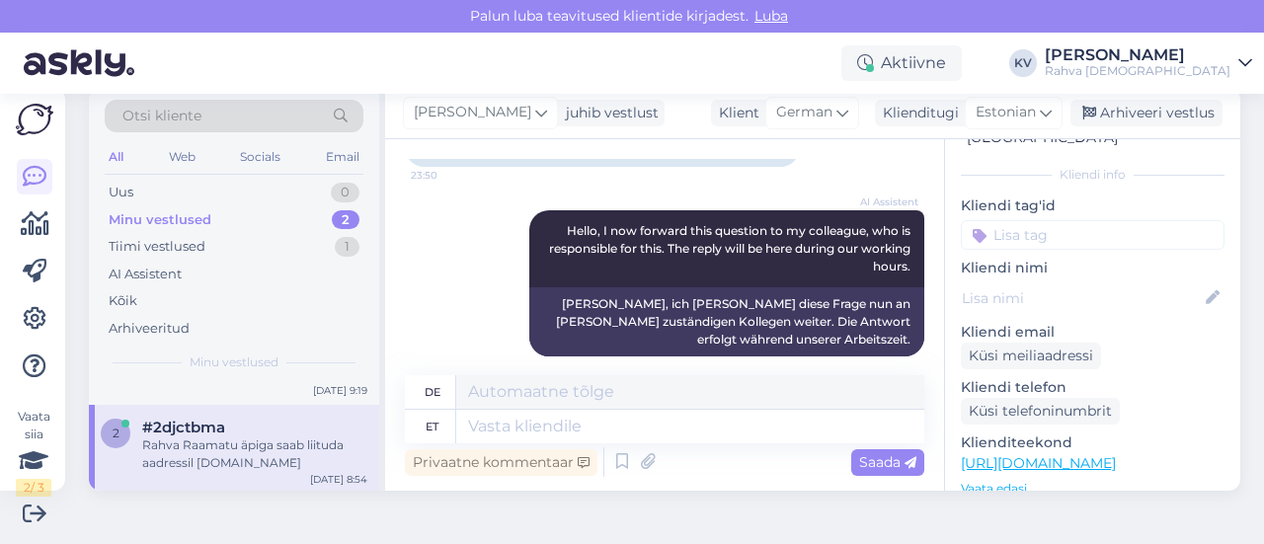
scroll to position [387, 0]
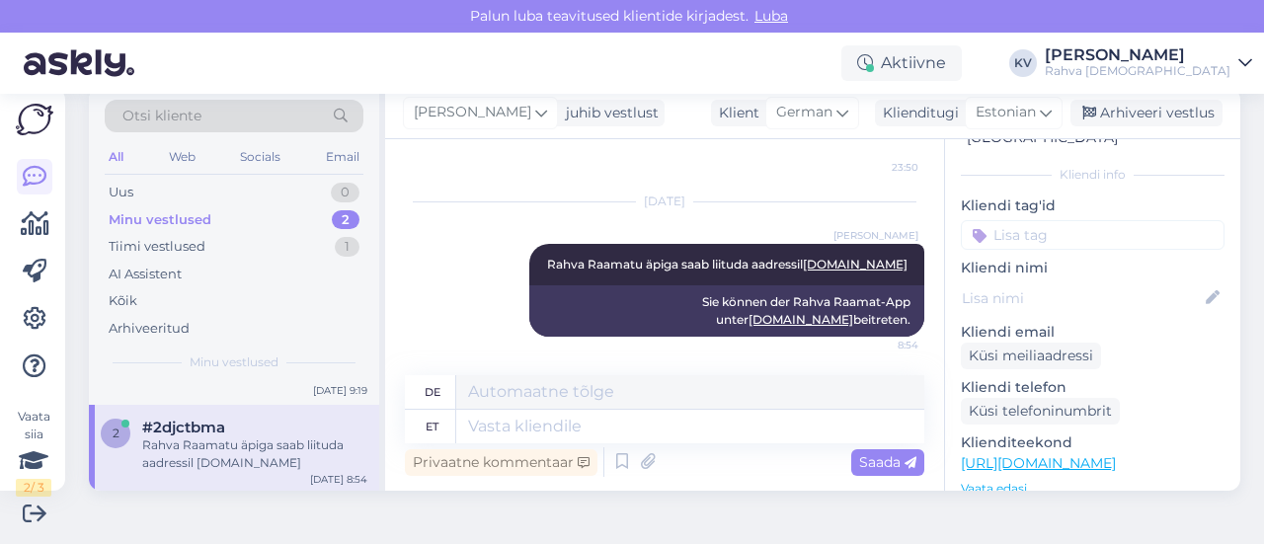
click at [1027, 222] on input at bounding box center [1093, 235] width 264 height 30
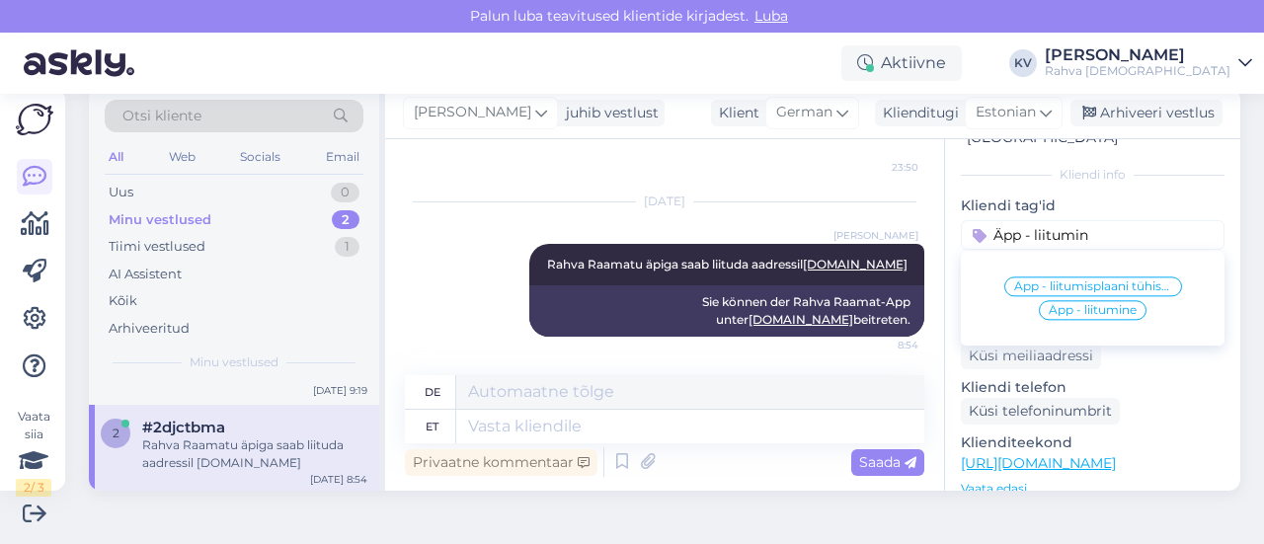
type input "Äpp - liitumine"
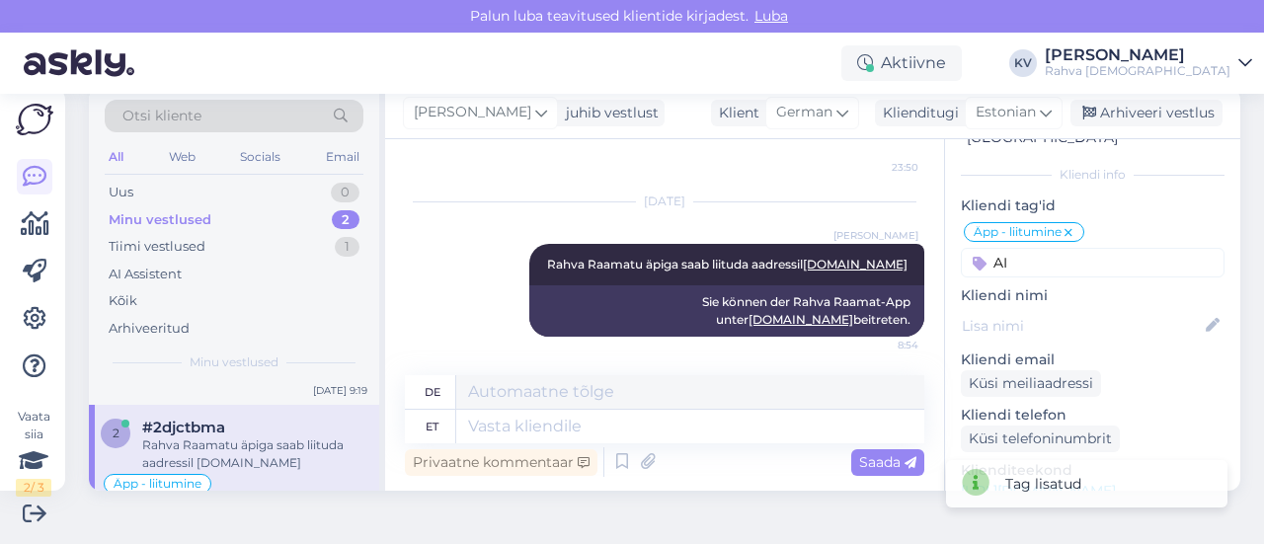
click at [1027, 248] on input "AI" at bounding box center [1093, 263] width 264 height 30
type input "AI"
click at [1027, 308] on span "AI Assistent" at bounding box center [1047, 314] width 70 height 12
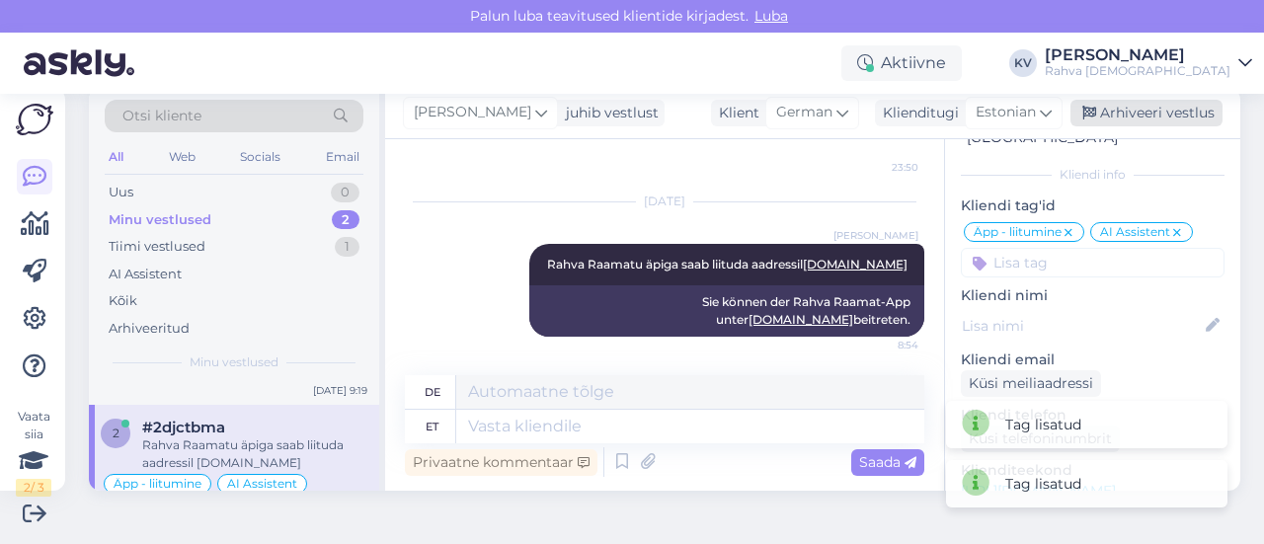
click at [1141, 123] on div "Arhiveeri vestlus" at bounding box center [1147, 113] width 152 height 27
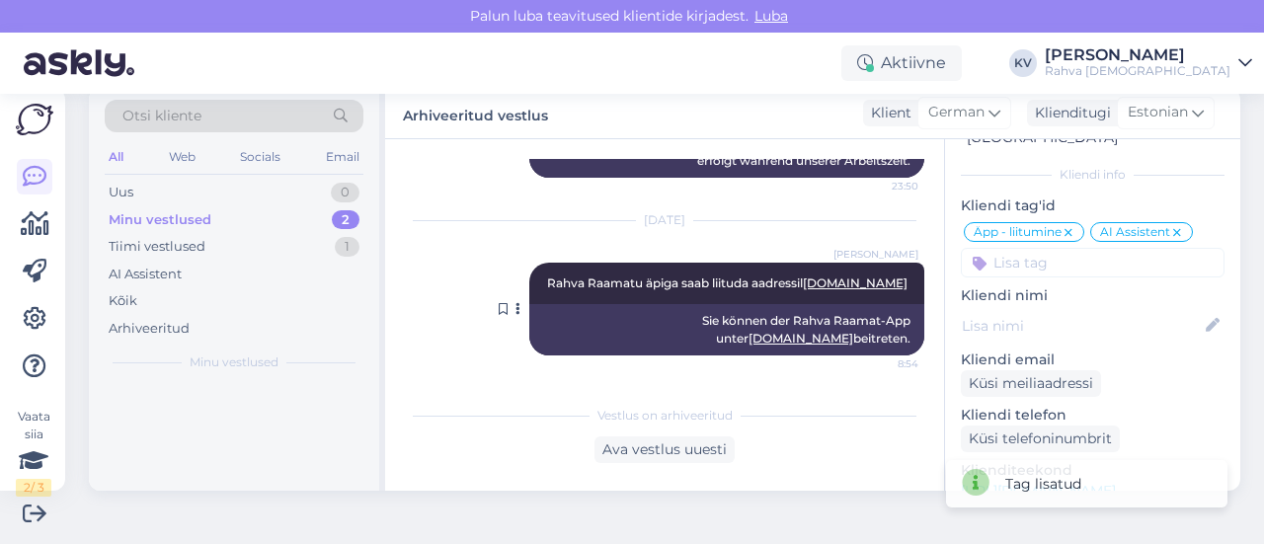
scroll to position [367, 0]
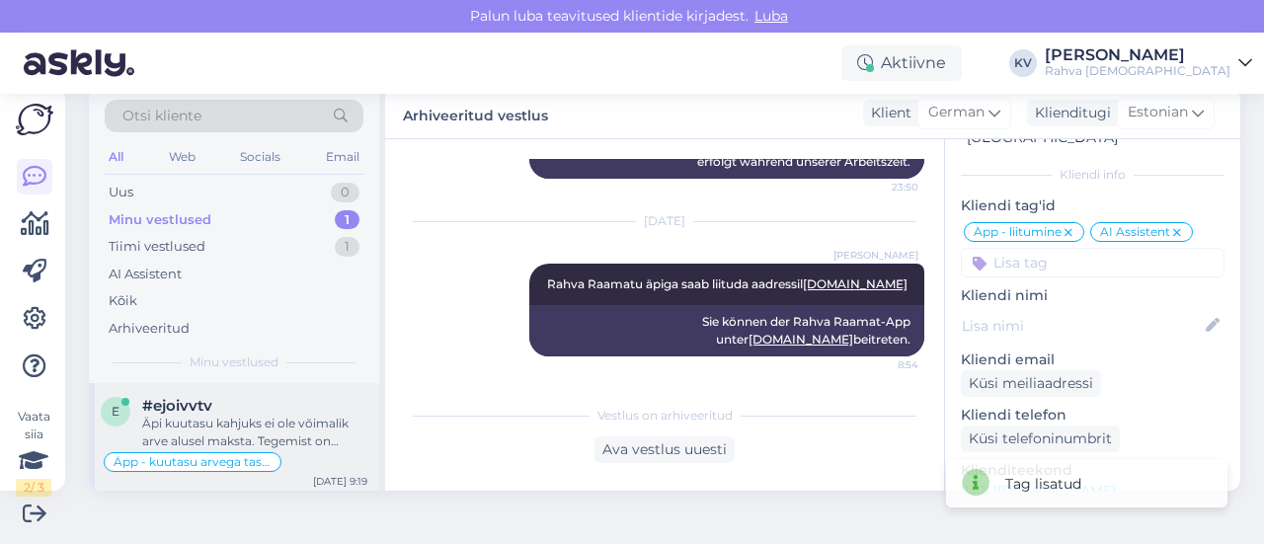
click at [264, 411] on div "#ejoivvtv" at bounding box center [254, 406] width 225 height 18
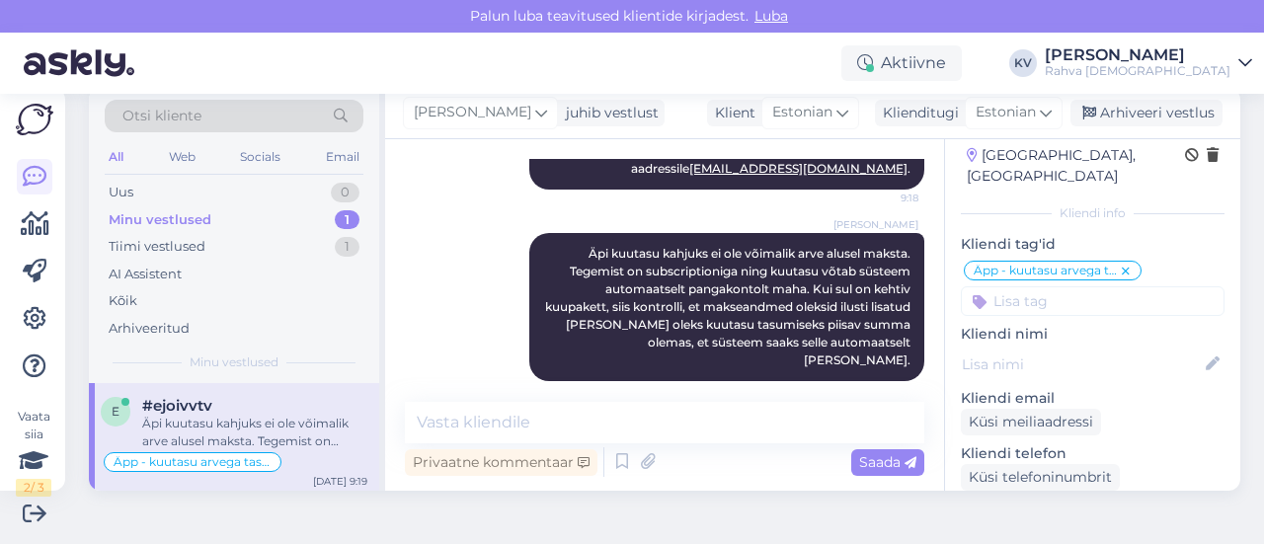
scroll to position [0, 0]
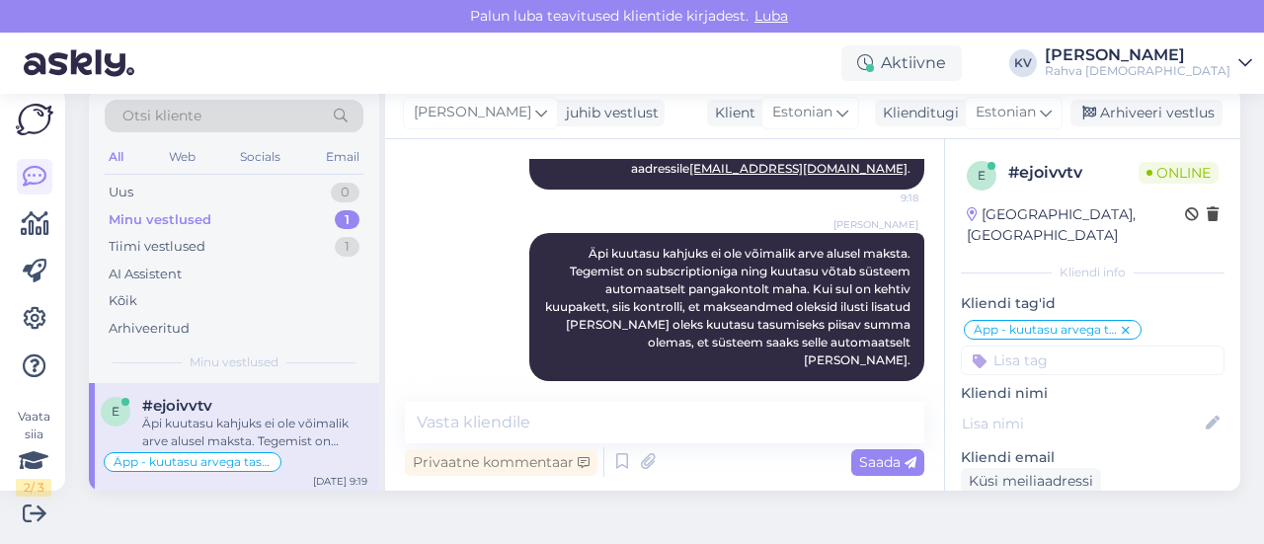
click at [1056, 346] on input at bounding box center [1093, 361] width 264 height 30
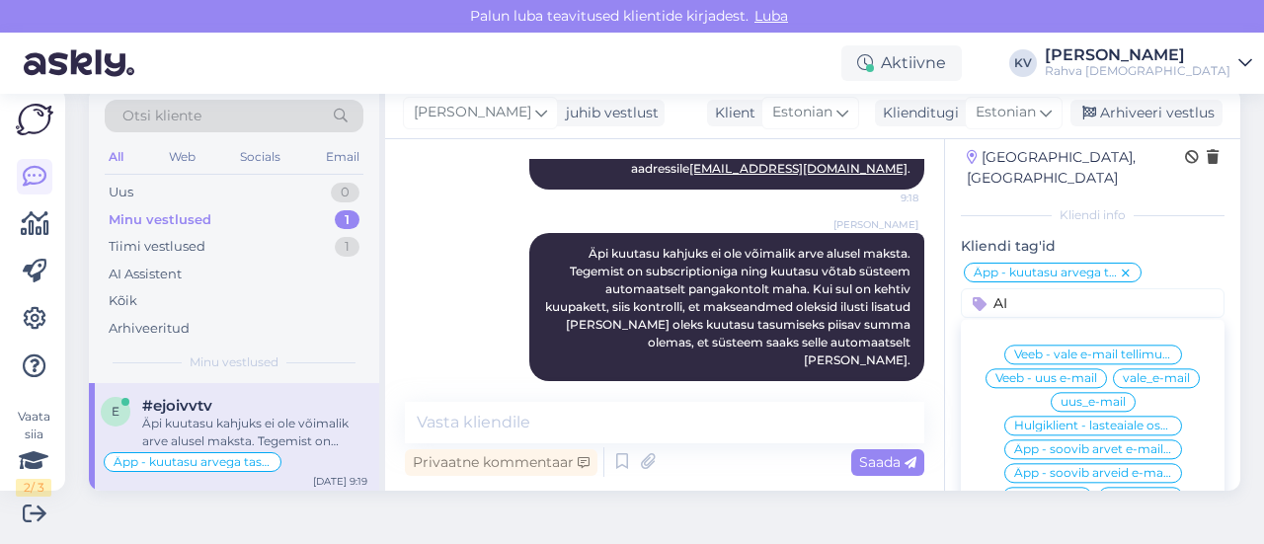
scroll to position [99, 0]
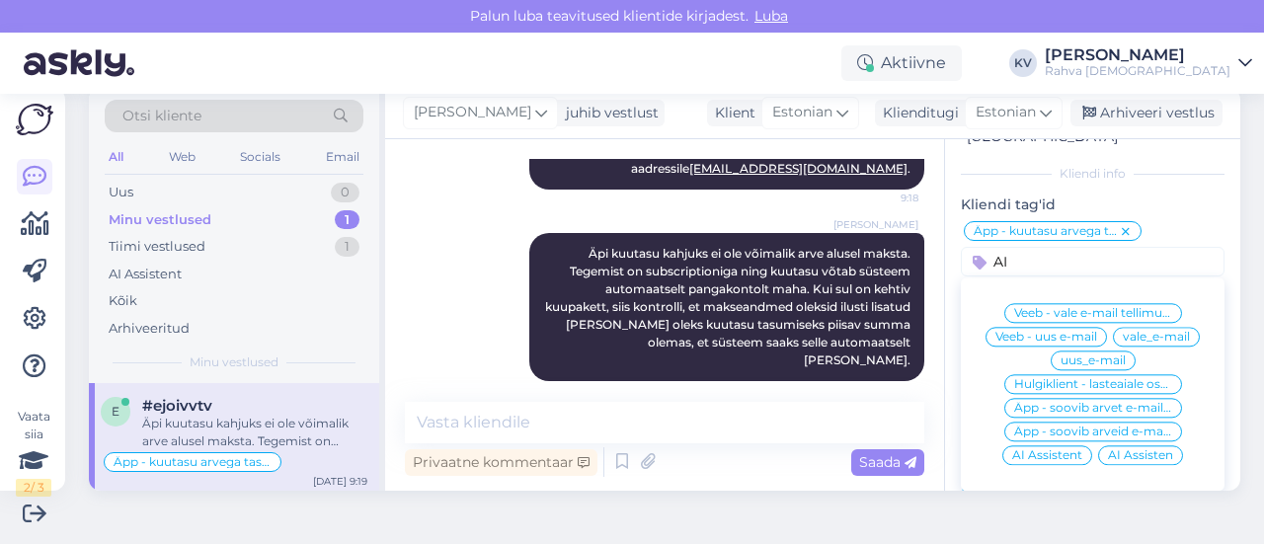
type input "AI"
click at [1015, 445] on div "AI Assistent" at bounding box center [1047, 455] width 90 height 20
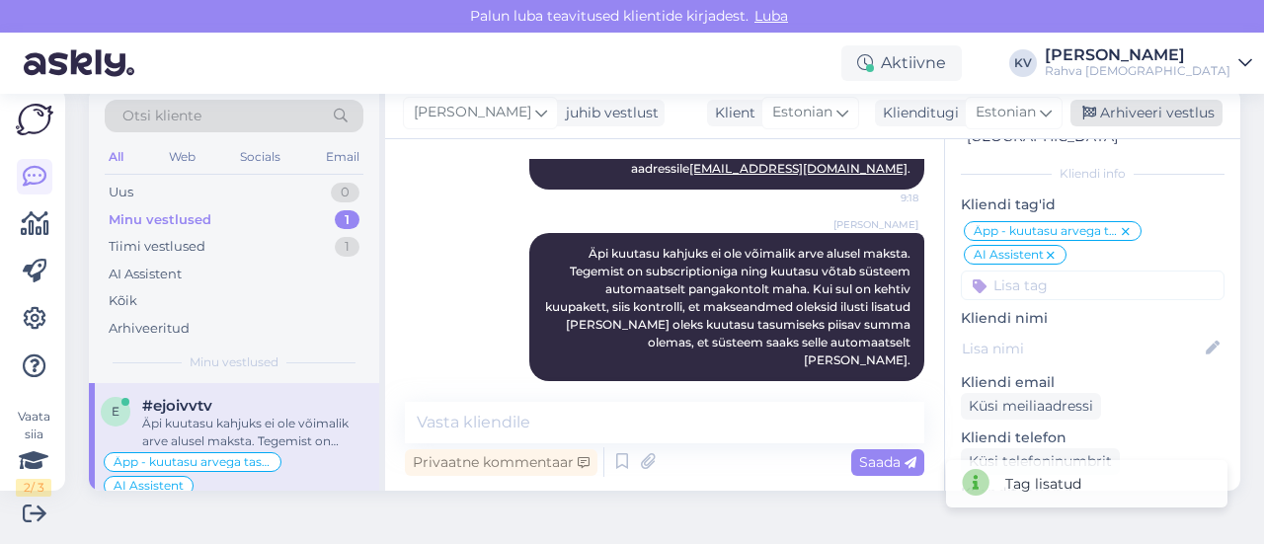
click at [1161, 102] on div "Arhiveeri vestlus" at bounding box center [1147, 113] width 152 height 27
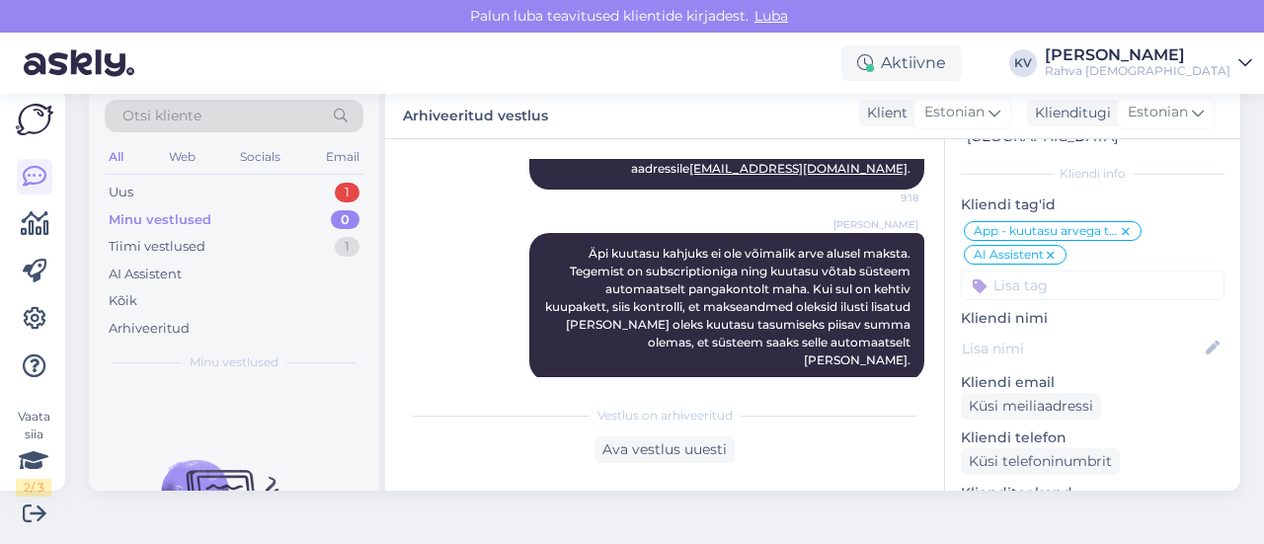
click at [177, 175] on div "Otsi kliente All Web Socials Email Uus 1 Minu vestlused 0 Tiimi vestlused 1 AI …" at bounding box center [234, 235] width 290 height 295
click at [171, 179] on div "Uus 1" at bounding box center [234, 193] width 259 height 28
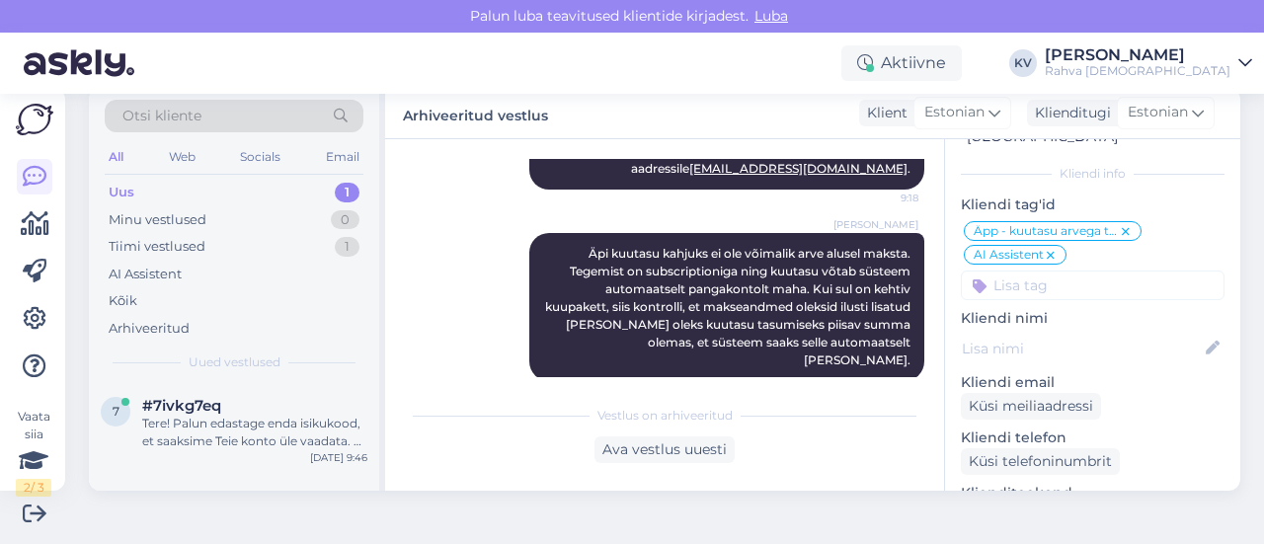
click at [169, 187] on div "Uus 1" at bounding box center [234, 193] width 259 height 28
click at [196, 415] on div "Tere! Palun edastage enda isikukood, et saaksime Teie konto üle vaadata. E-poes…" at bounding box center [254, 433] width 225 height 36
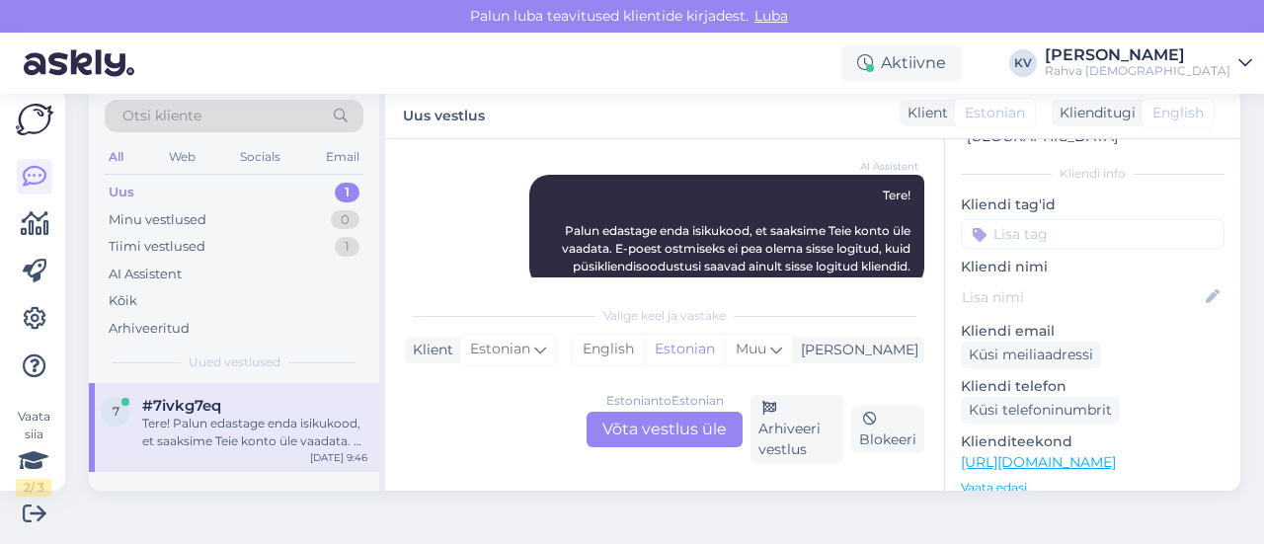
scroll to position [327, 0]
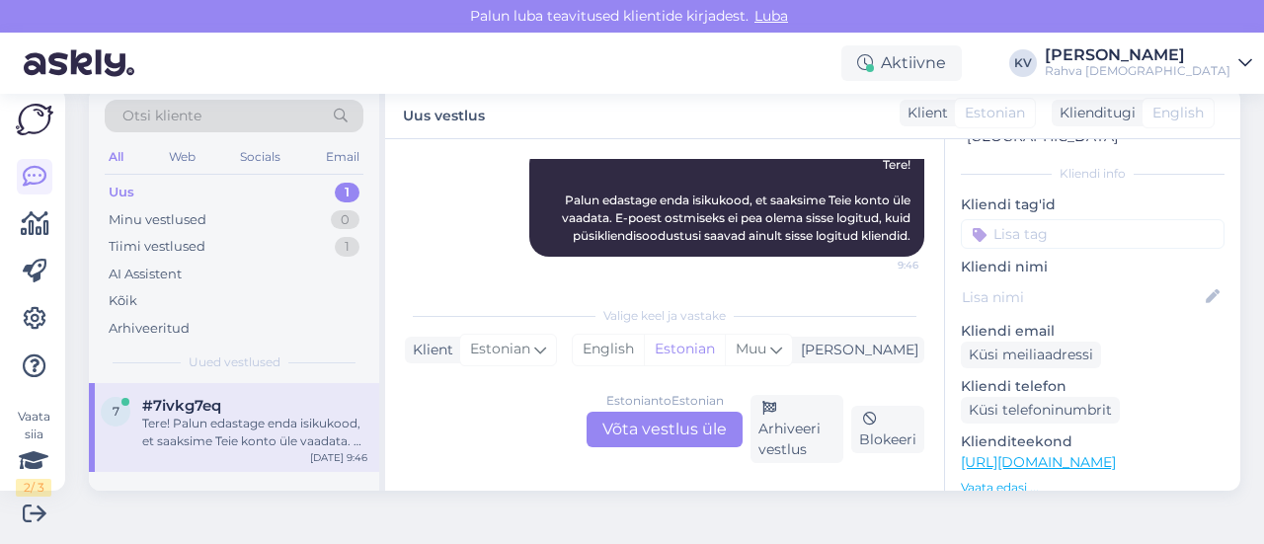
click at [638, 430] on div "Estonian to Estonian Võta vestlus üle" at bounding box center [665, 430] width 156 height 36
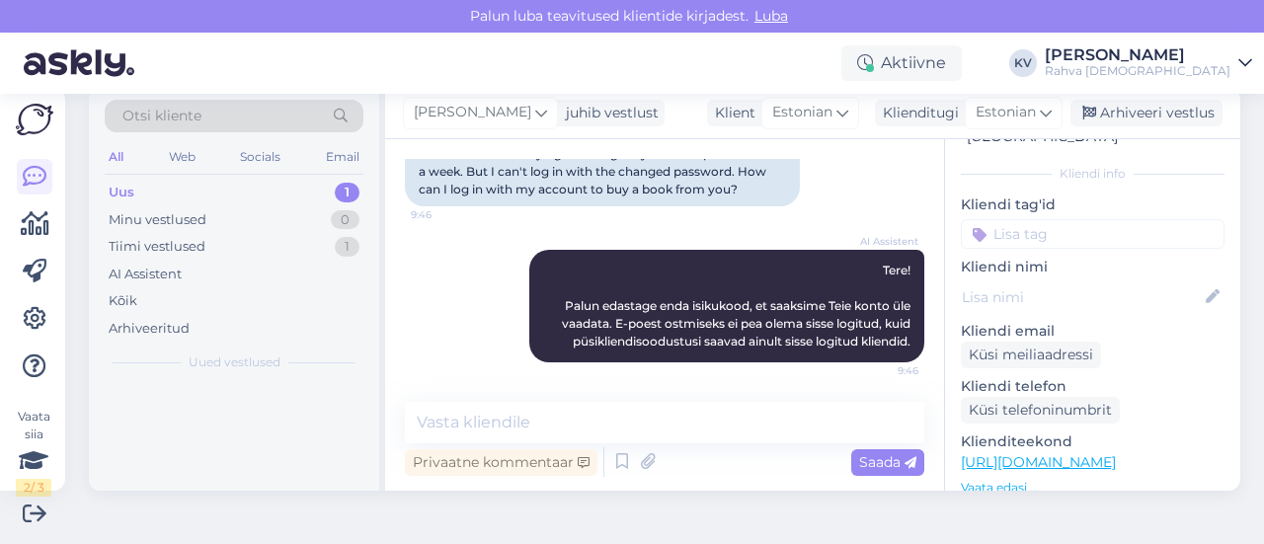
scroll to position [220, 0]
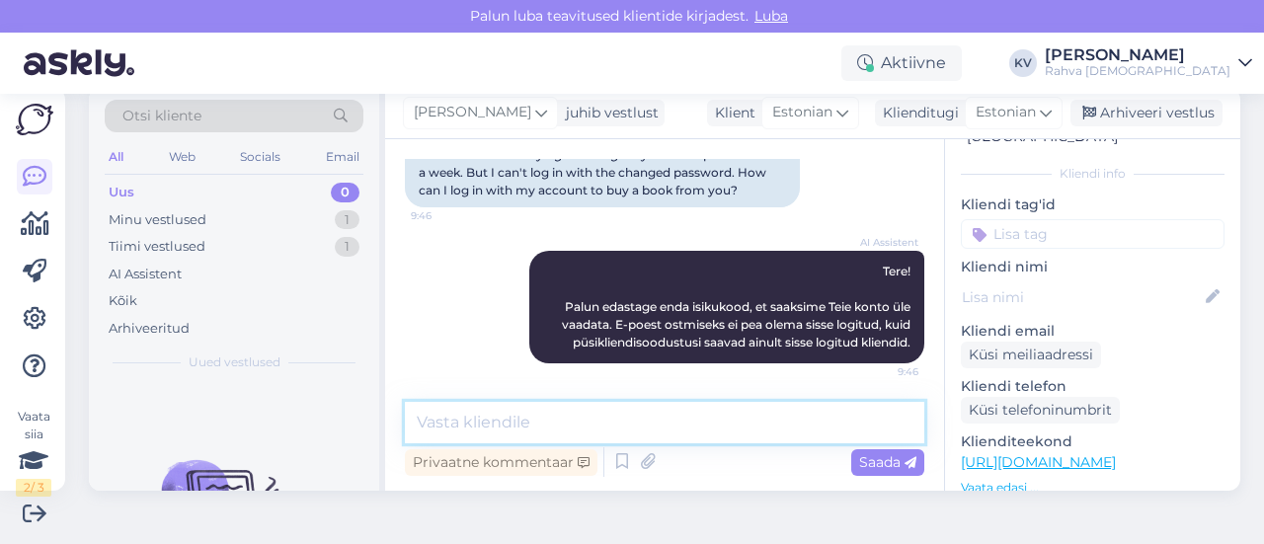
click at [560, 426] on textarea at bounding box center [664, 422] width 519 height 41
click at [512, 426] on textarea at bounding box center [664, 422] width 519 height 41
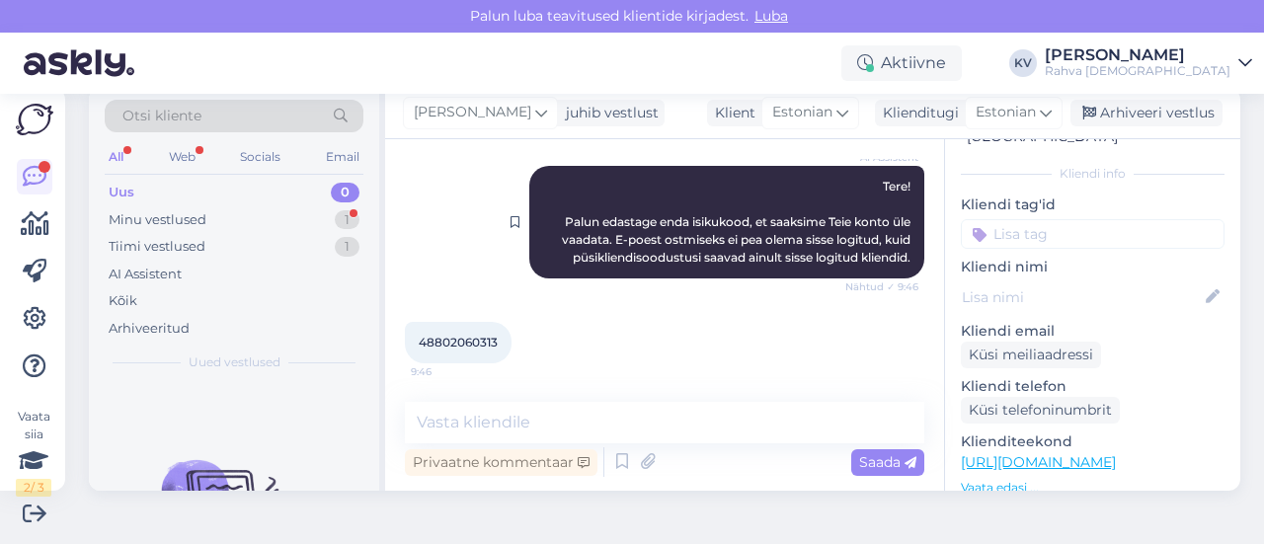
click at [603, 259] on span "Tere! Palun edastage enda isikukood, et saaksime Teie konto üle vaadata. E-poes…" at bounding box center [738, 222] width 352 height 86
click at [466, 343] on span "48802060313" at bounding box center [458, 342] width 79 height 15
copy div "48802060313 9:46"
click at [522, 424] on textarea at bounding box center [664, 422] width 519 height 41
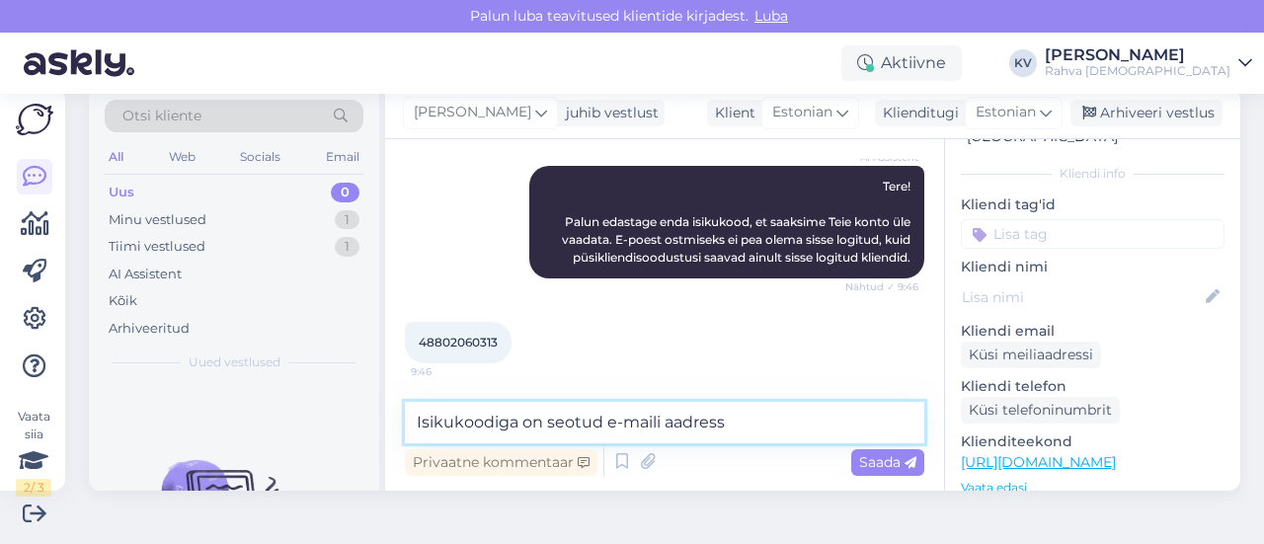
paste textarea "[EMAIL_ADDRESS][DOMAIN_NAME]"
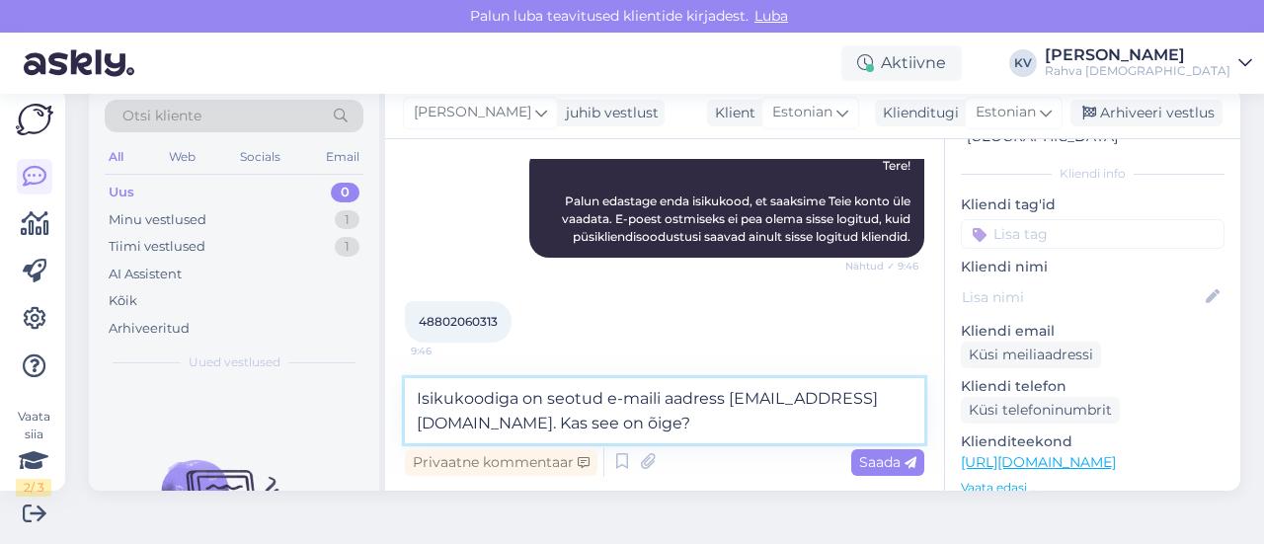
type textarea "Isikukoodiga on seotud e-maili aadress [EMAIL_ADDRESS][DOMAIN_NAME]. Kas see on…"
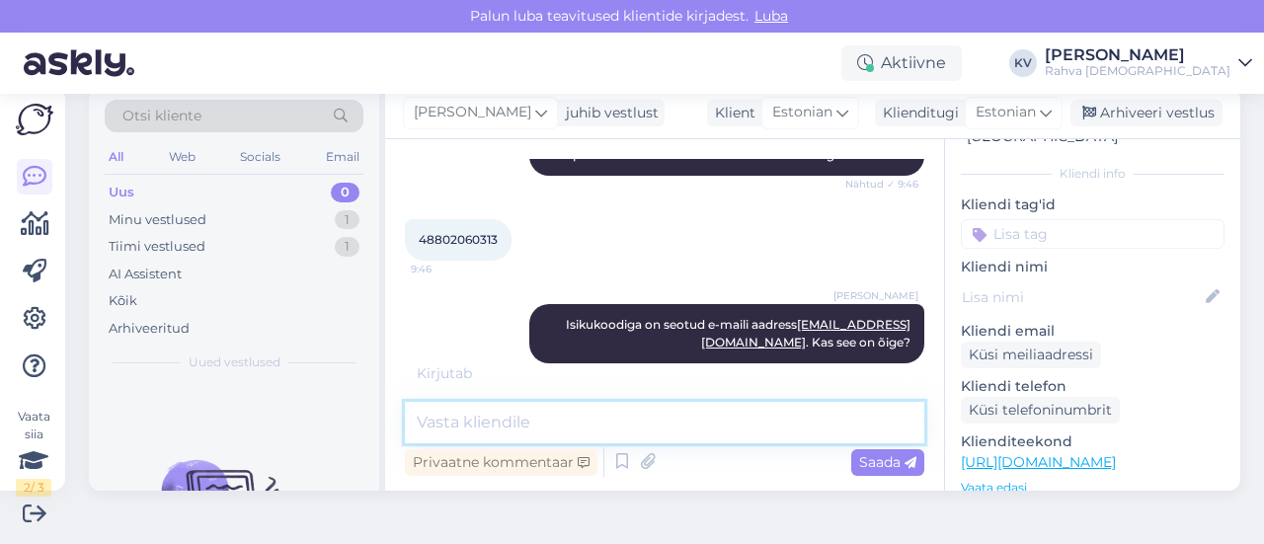
scroll to position [429, 0]
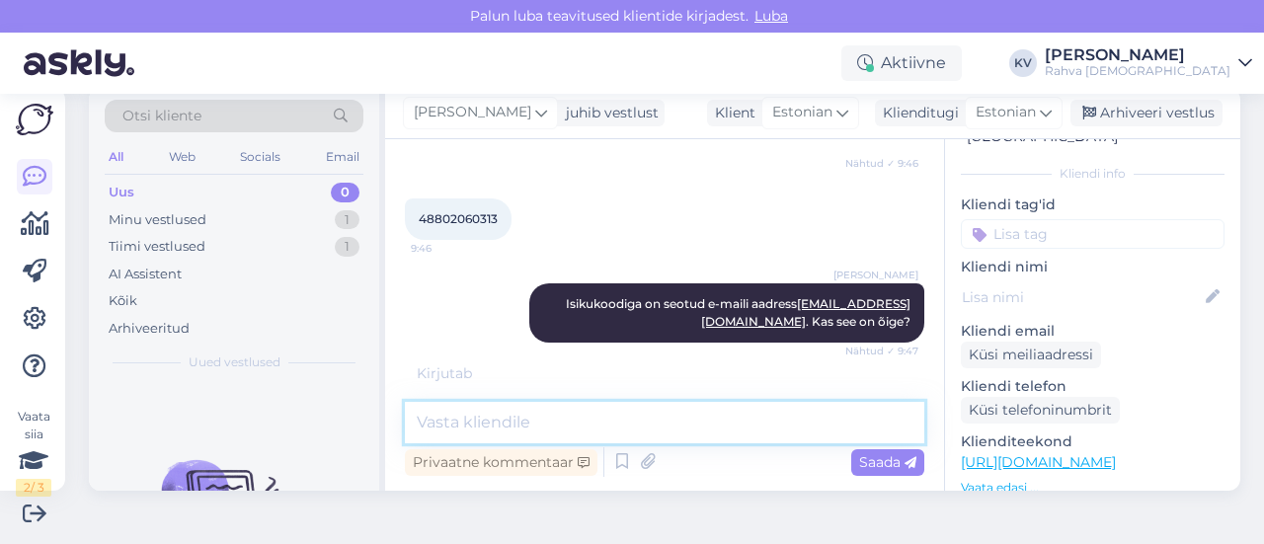
click at [560, 430] on textarea at bounding box center [664, 422] width 519 height 41
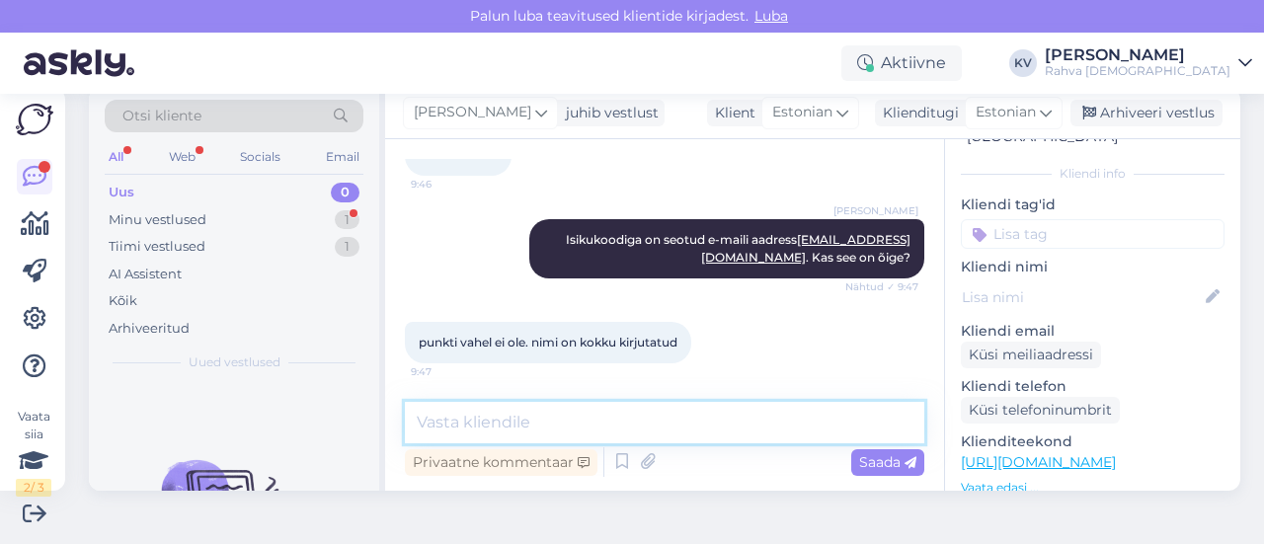
click at [494, 424] on textarea at bounding box center [664, 422] width 519 height 41
click at [626, 438] on textarea at bounding box center [664, 422] width 519 height 41
type textarea "S"
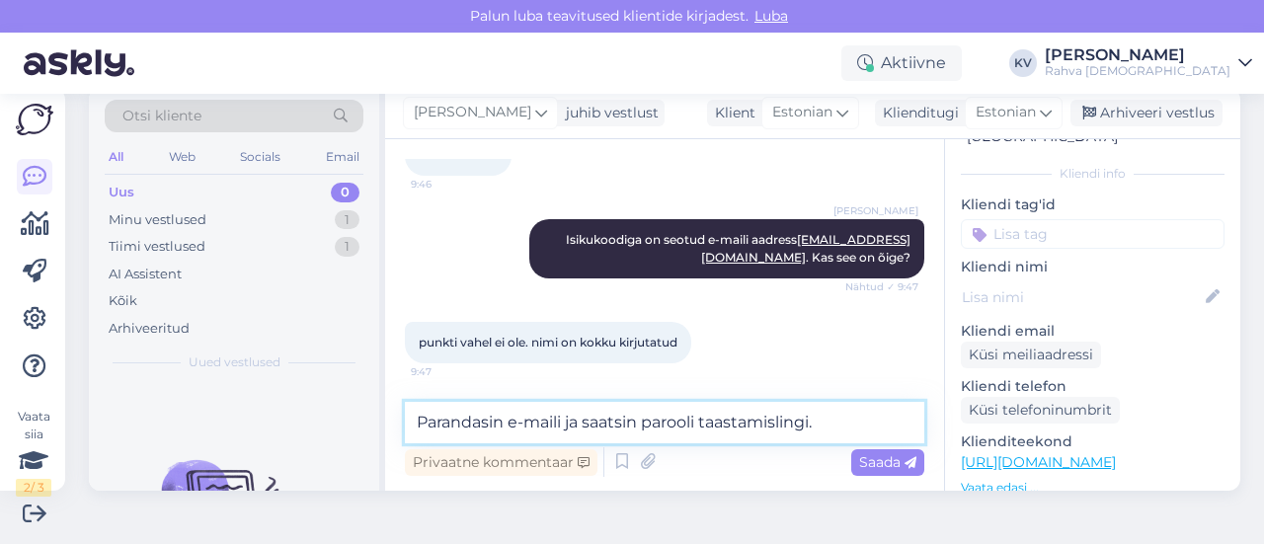
type textarea "Parandasin e-maili ja saatsin parooli taastamislingi."
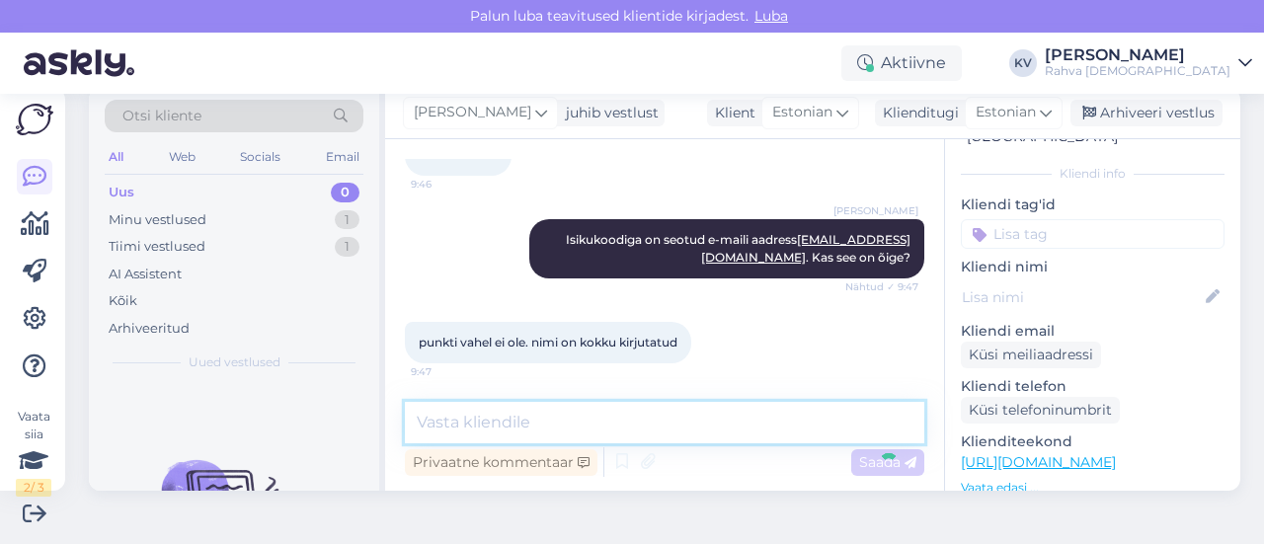
scroll to position [578, 0]
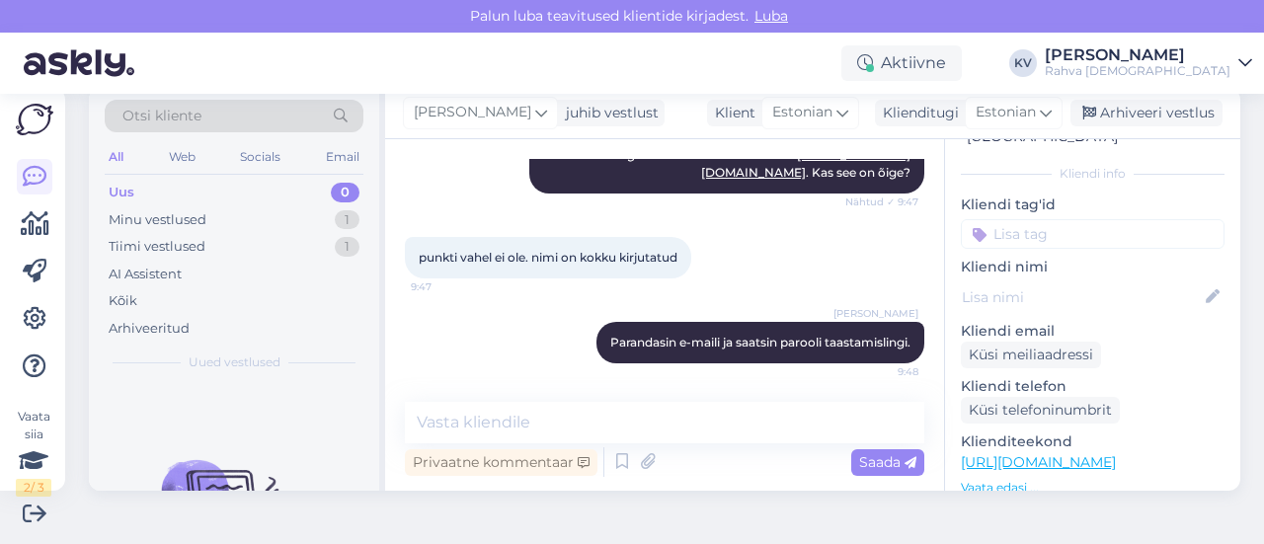
click at [1046, 219] on input at bounding box center [1093, 234] width 264 height 30
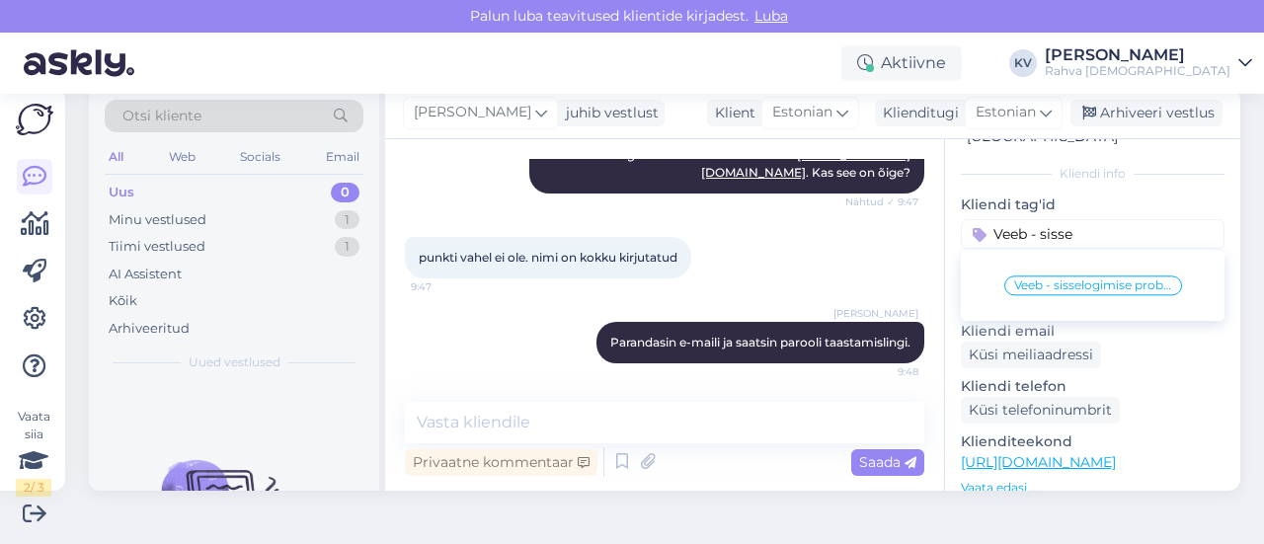
type input "Veeb - sisse"
click at [1034, 279] on span "Veeb - sisselogimise probleem" at bounding box center [1093, 285] width 158 height 12
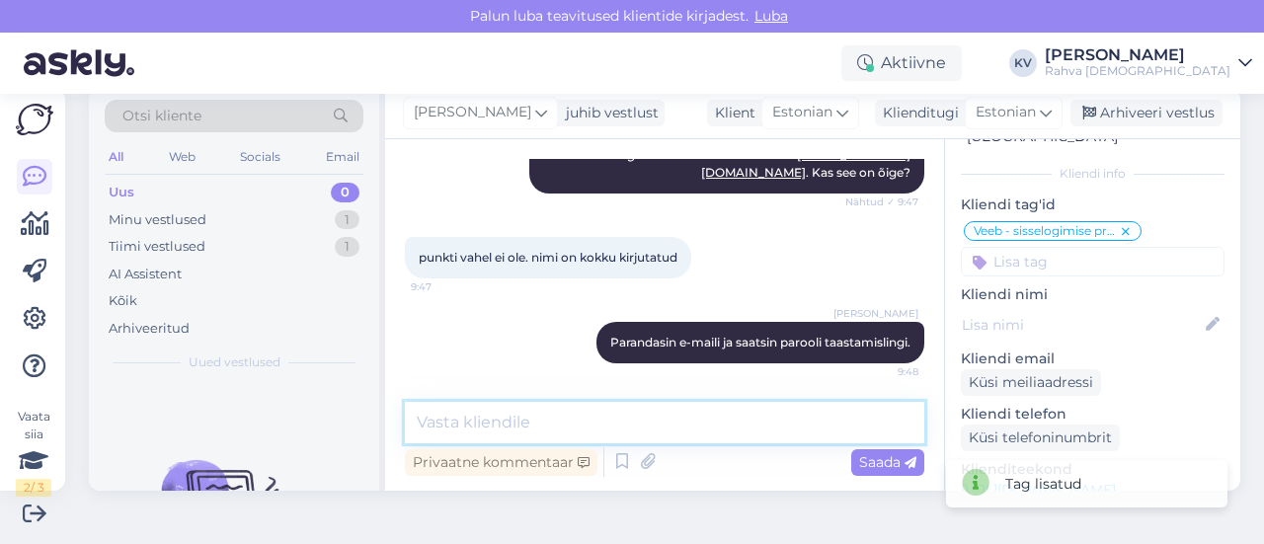
click at [632, 426] on textarea at bounding box center [664, 422] width 519 height 41
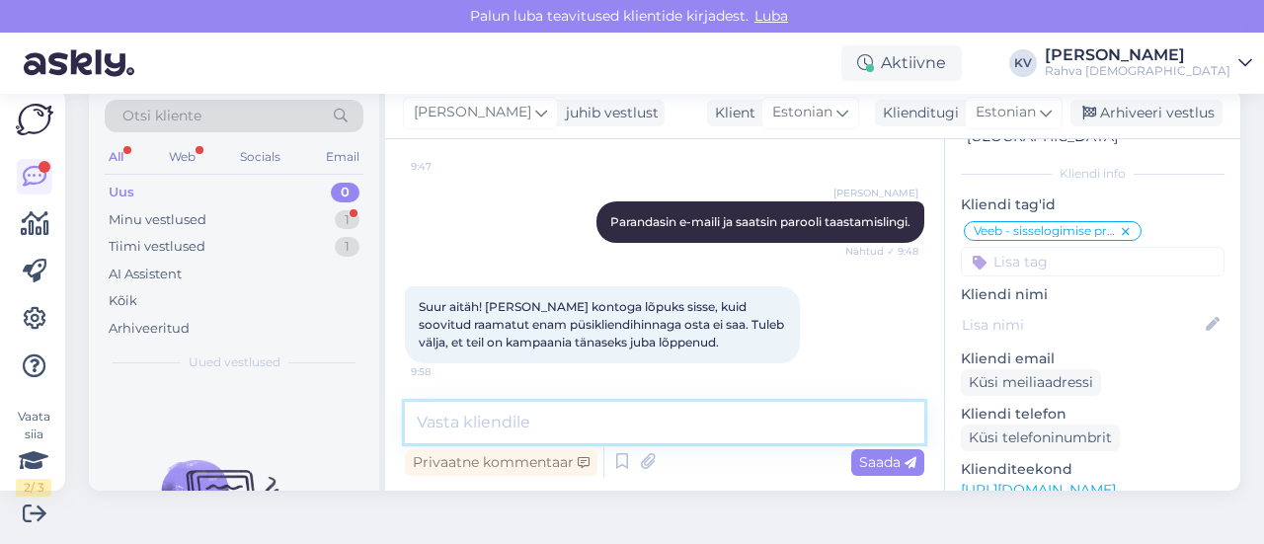
click at [570, 416] on textarea at bounding box center [664, 422] width 519 height 41
click at [569, 422] on textarea at bounding box center [664, 422] width 519 height 41
click at [581, 423] on textarea at bounding box center [664, 422] width 519 height 41
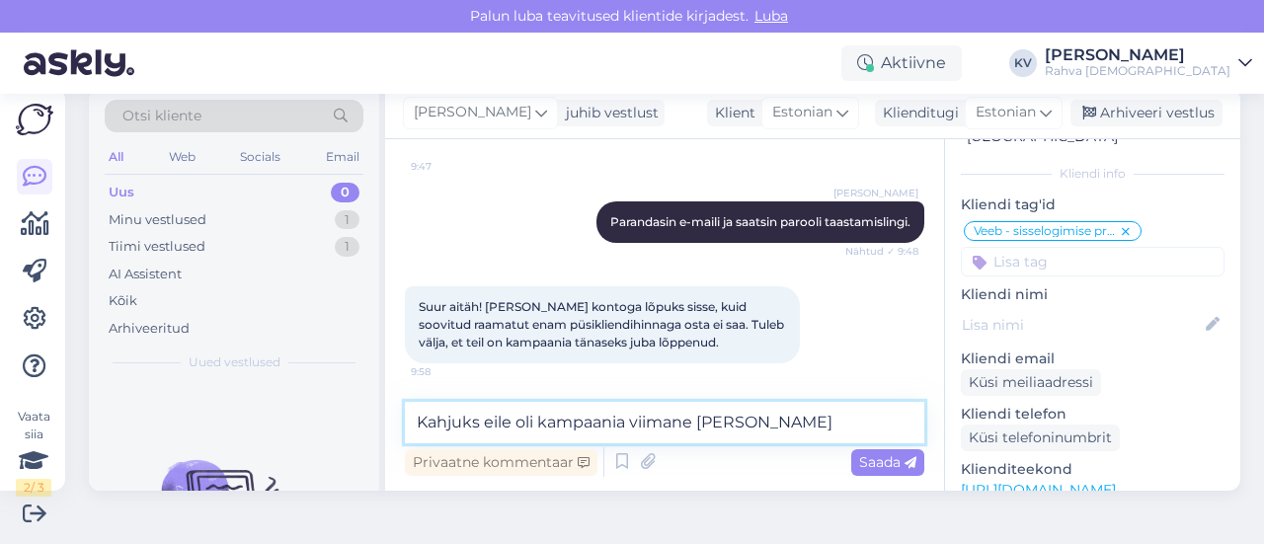
click at [762, 427] on textarea "Kahjuks eile oli kampaania viimane [PERSON_NAME]" at bounding box center [664, 422] width 519 height 41
drag, startPoint x: 749, startPoint y: 424, endPoint x: 701, endPoint y: 436, distance: 48.9
click at [701, 436] on textarea "Kahjuks eile oli kampaania viimane [PERSON_NAME]" at bounding box center [664, 422] width 519 height 41
type textarea "Kahjuks eile oli kampaania viimane päev."
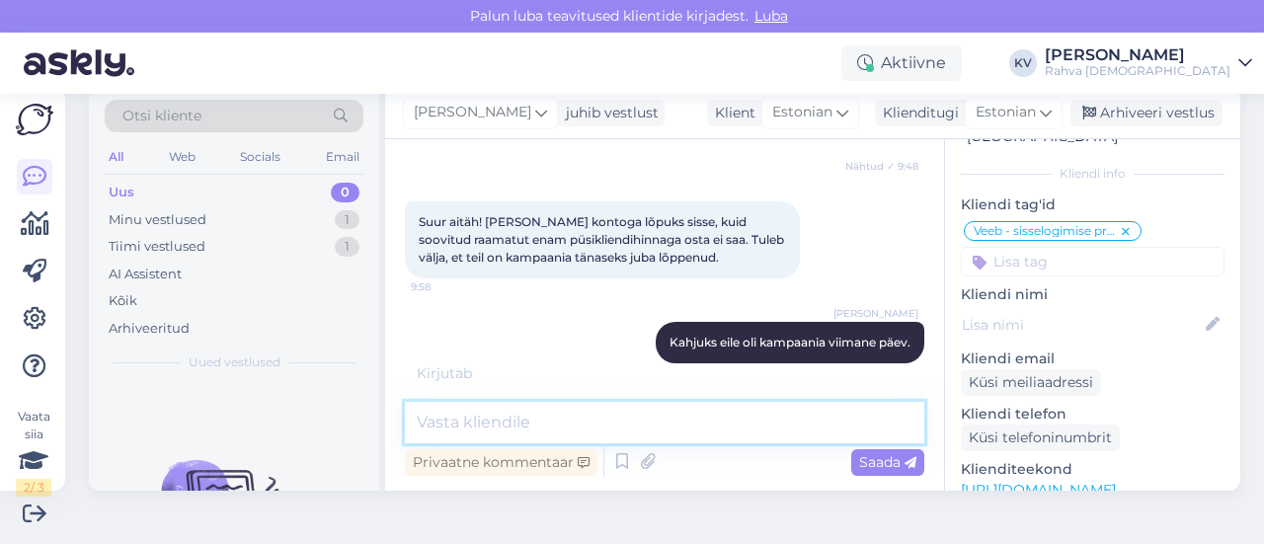
scroll to position [868, 0]
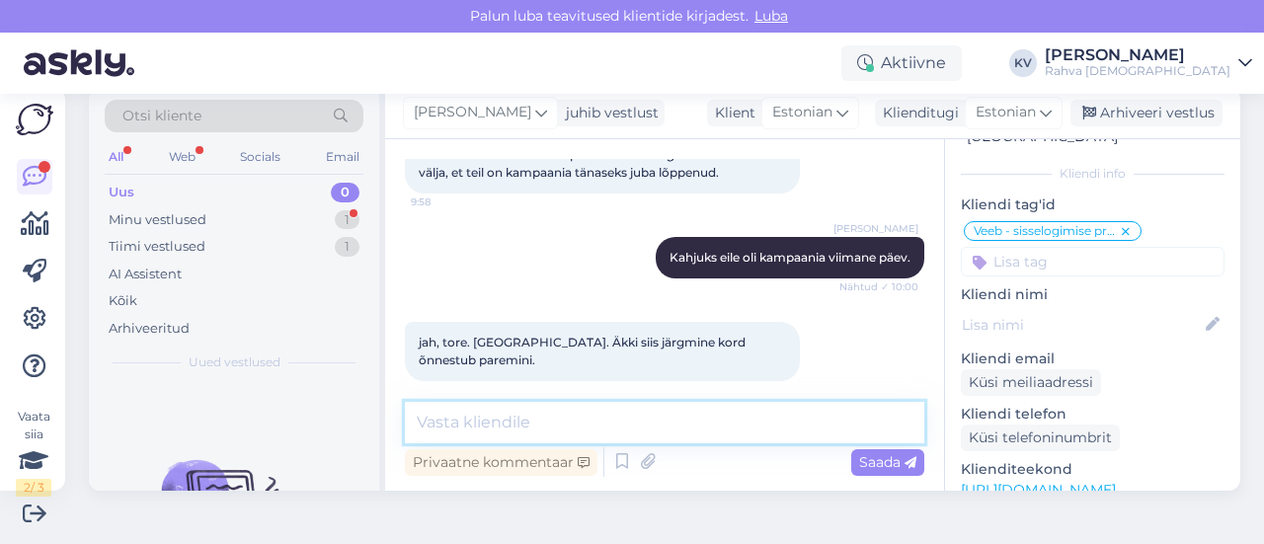
click at [703, 435] on textarea at bounding box center [664, 422] width 519 height 41
click at [704, 435] on textarea at bounding box center [664, 422] width 519 height 41
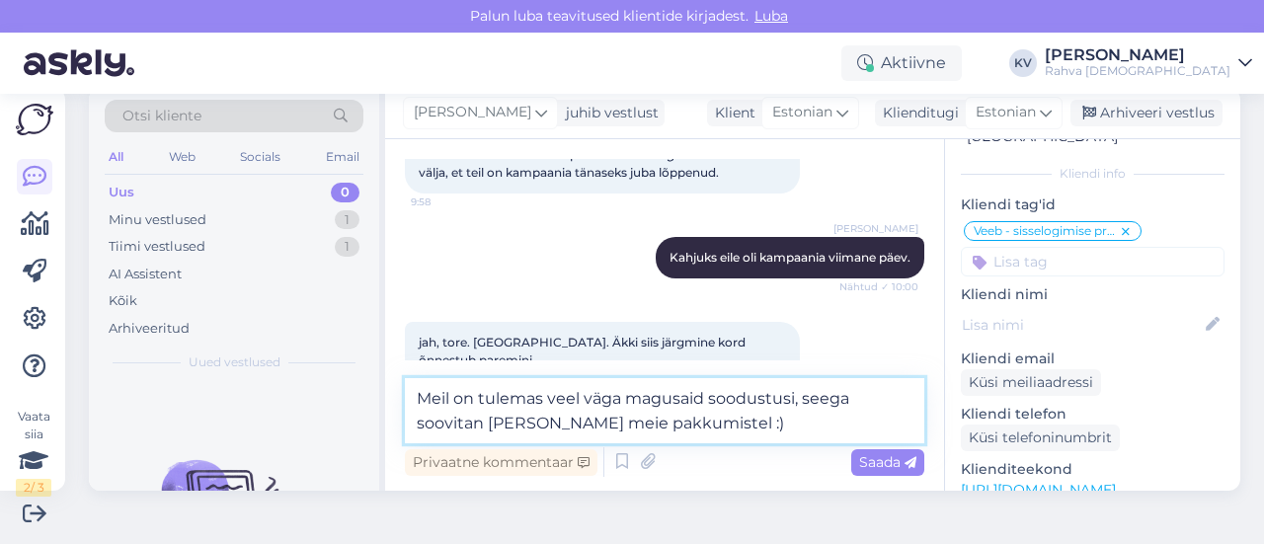
type textarea "Meil on tulemas veel väga magusaid soodustusi, seega soovitan [PERSON_NAME] mei…"
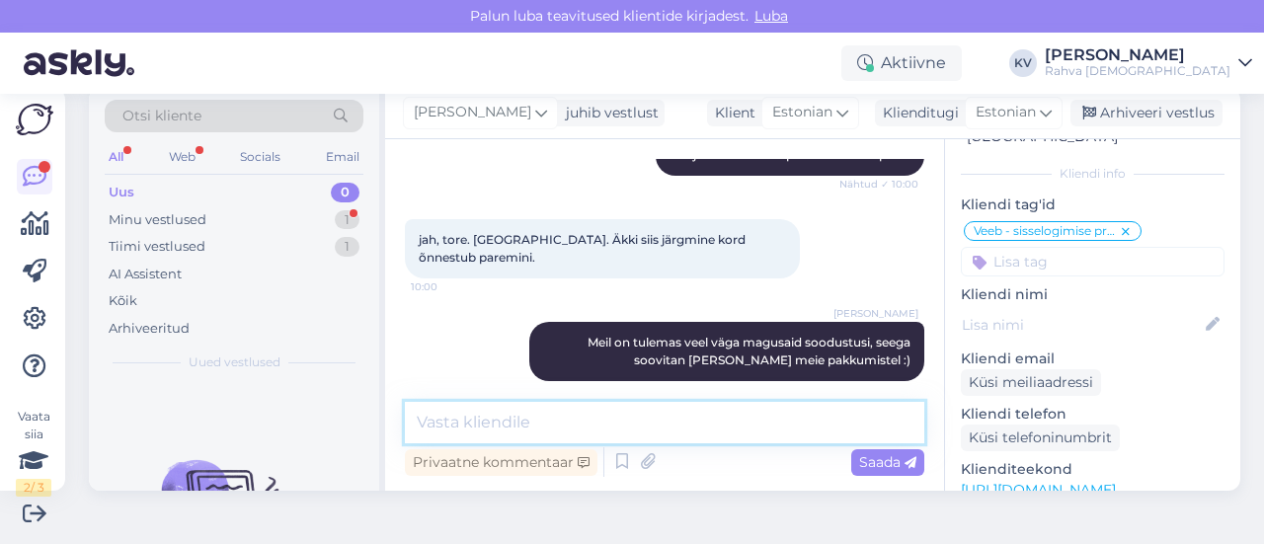
scroll to position [1074, 0]
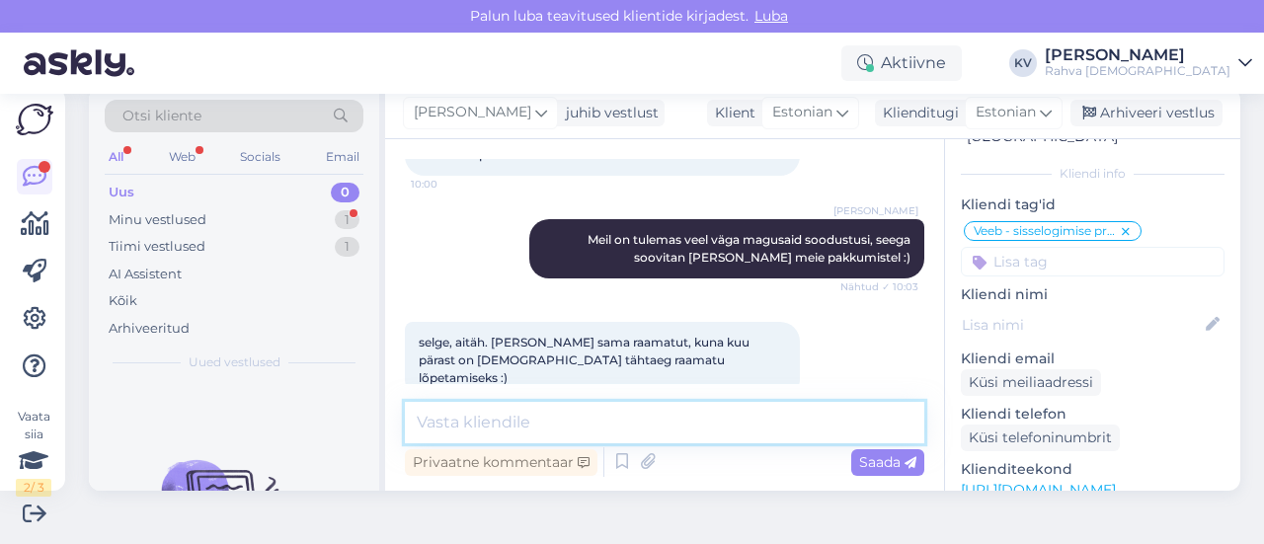
click at [544, 422] on textarea at bounding box center [664, 422] width 519 height 41
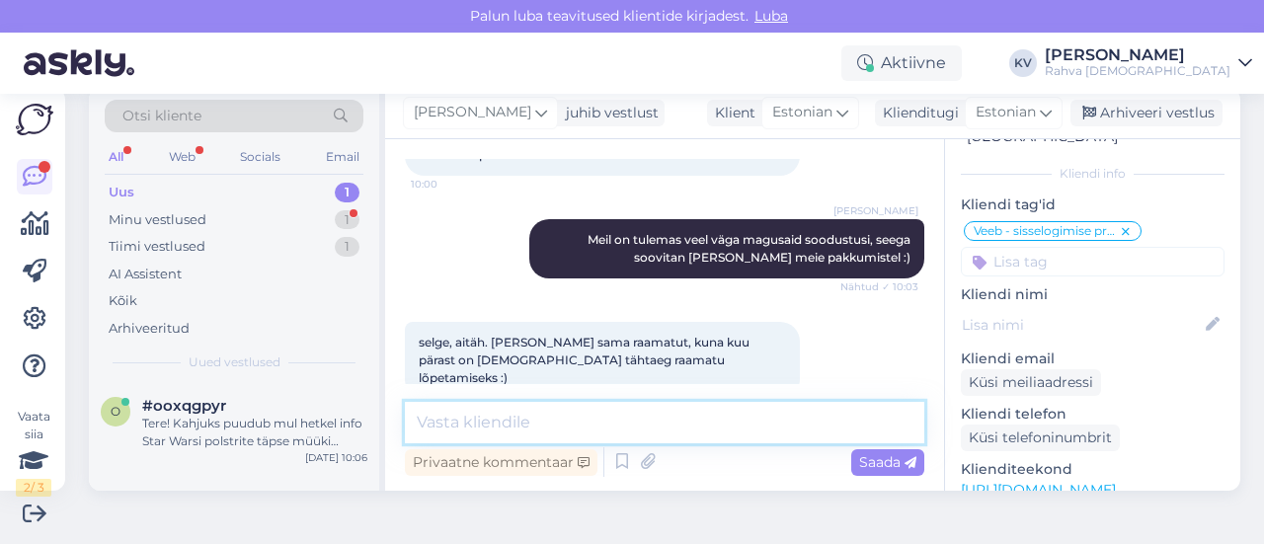
click at [554, 420] on textarea at bounding box center [664, 422] width 519 height 41
click at [159, 199] on div "Uus 1" at bounding box center [234, 193] width 259 height 28
click at [243, 447] on div "Tere! Kahjuks puudub mul hetkel info Star Warsi polstrite täpse müüki tuleku [P…" at bounding box center [254, 433] width 225 height 36
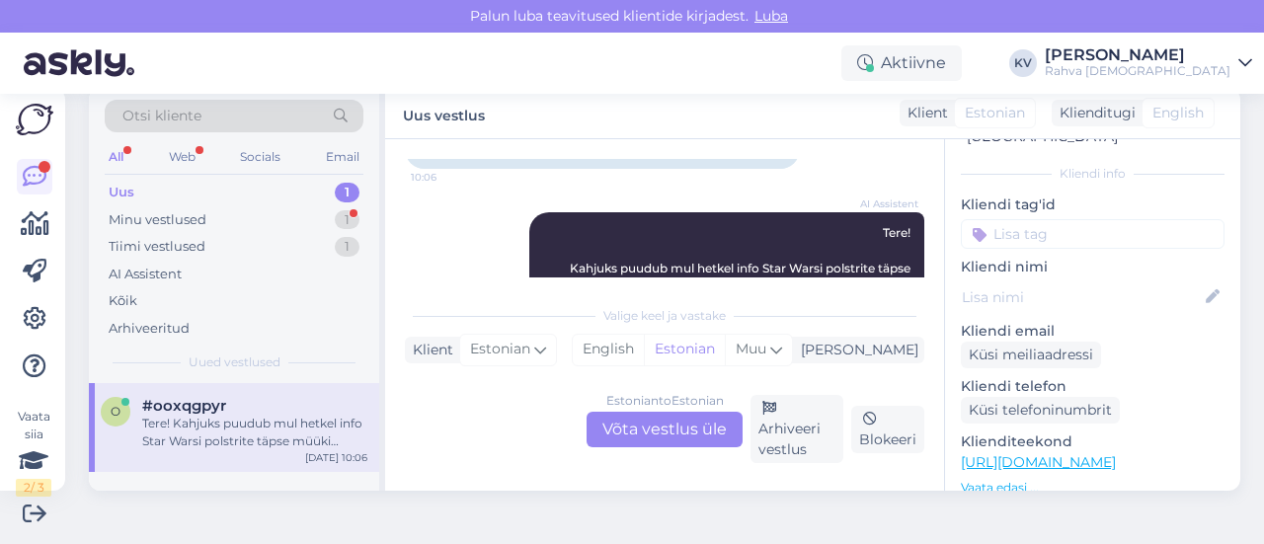
scroll to position [237, 0]
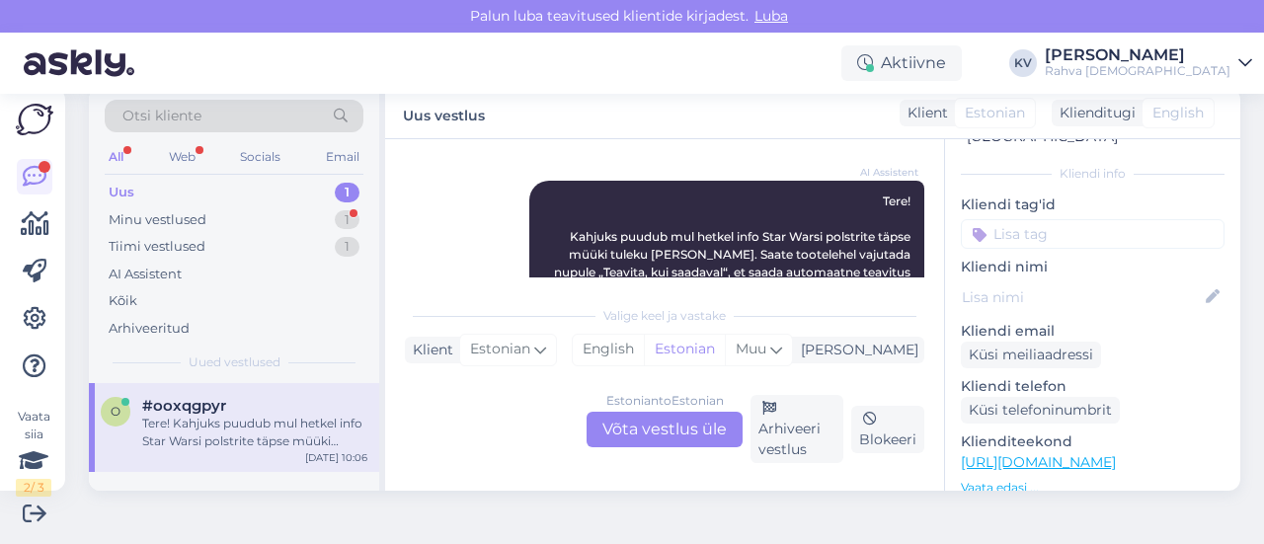
click at [1116, 453] on link "[URL][DOMAIN_NAME]" at bounding box center [1038, 462] width 155 height 18
click at [656, 415] on div "Estonian to Estonian Võta vestlus üle" at bounding box center [665, 430] width 156 height 36
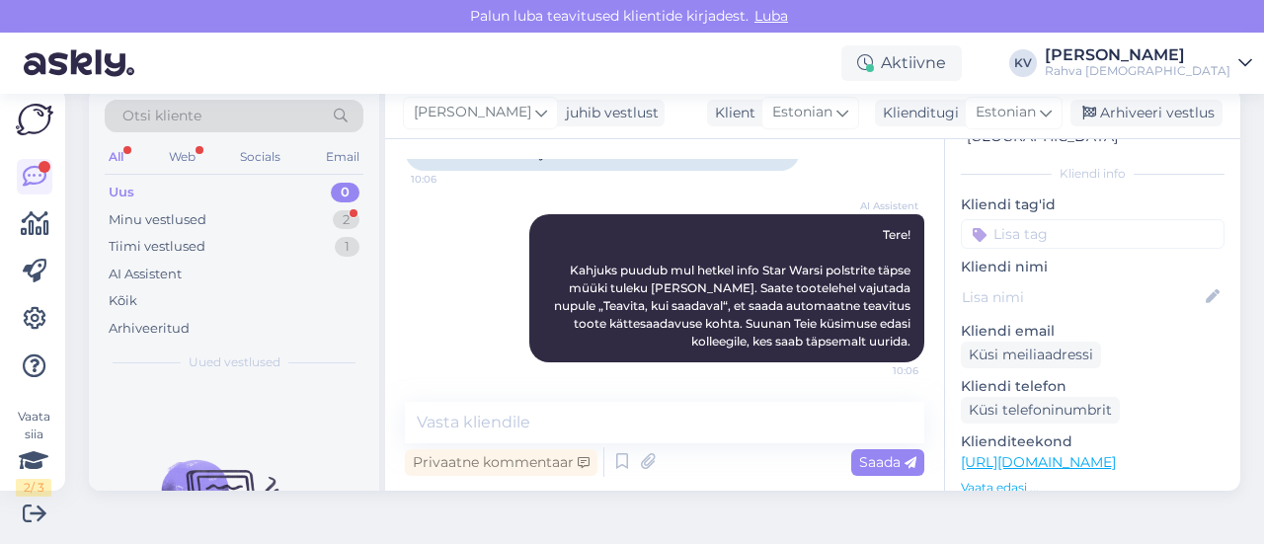
scroll to position [202, 0]
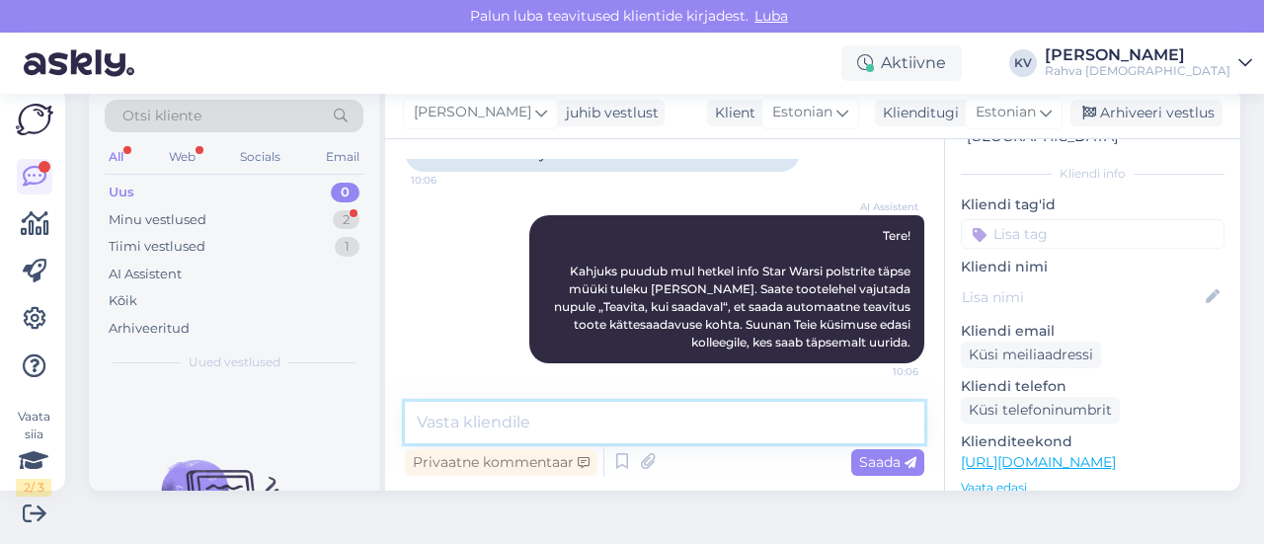
click at [637, 412] on textarea at bounding box center [664, 422] width 519 height 41
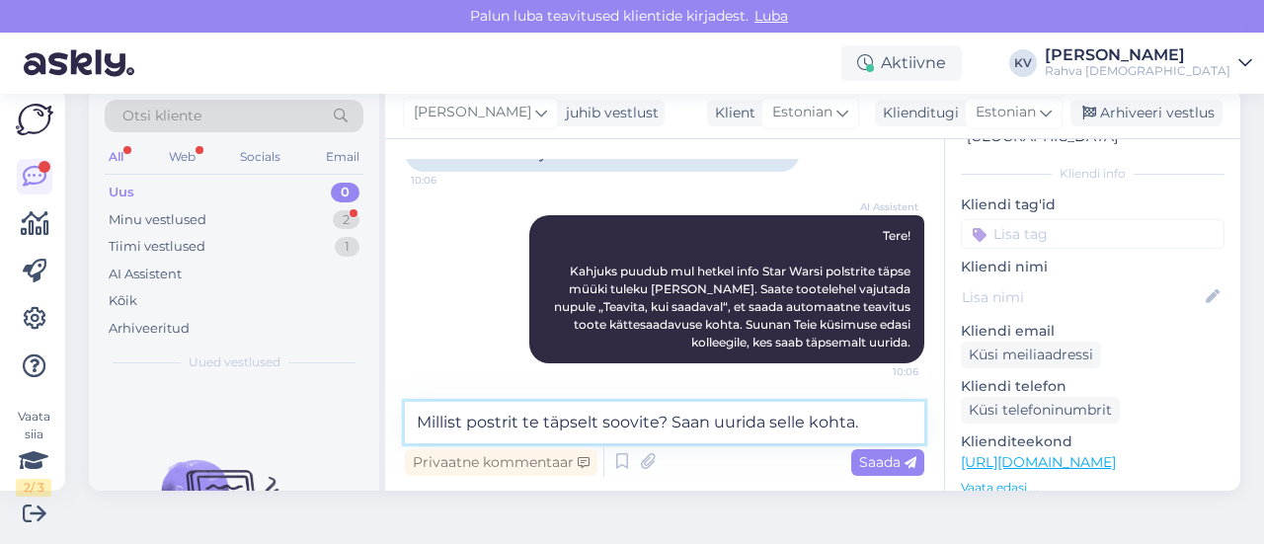
type textarea "Millist postrit te täpselt soovite? Saan uurida selle kohta."
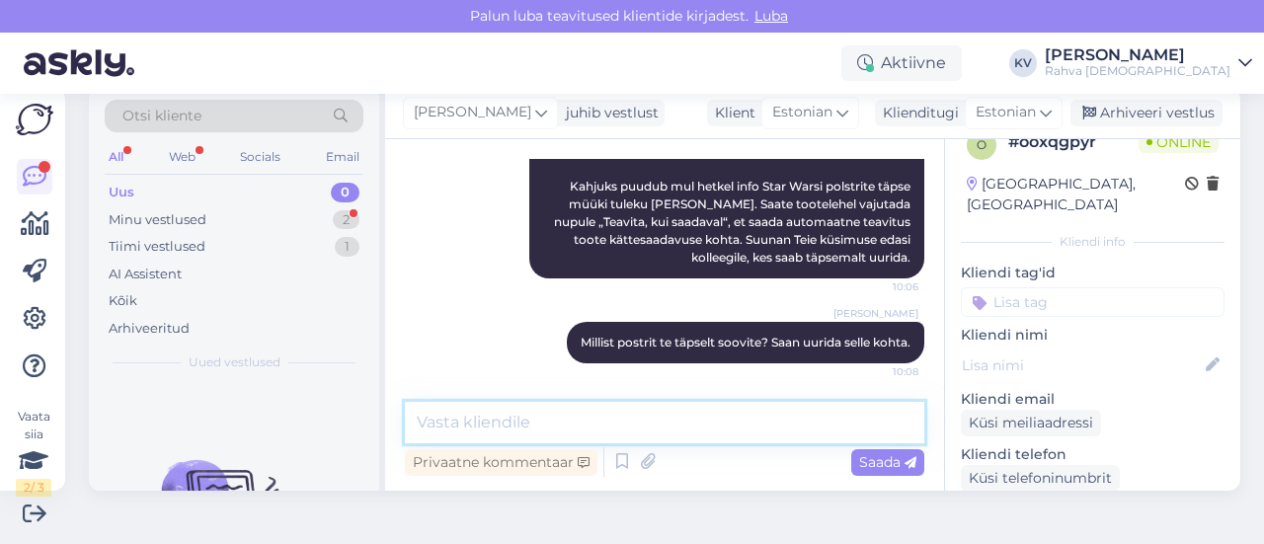
scroll to position [0, 0]
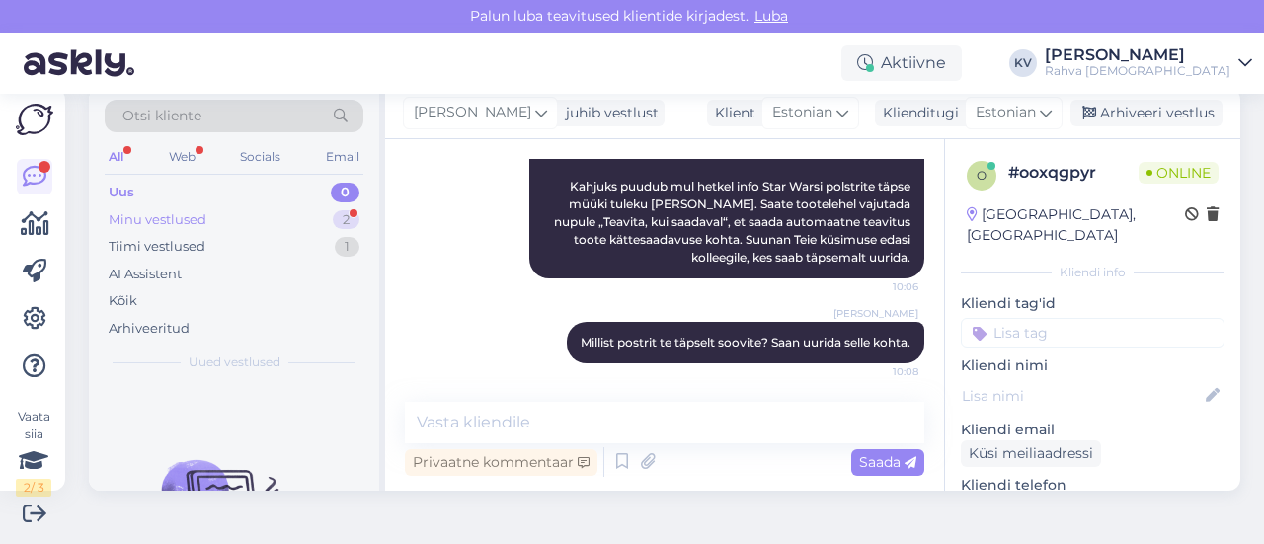
click at [207, 210] on div "Minu vestlused 2" at bounding box center [234, 220] width 259 height 28
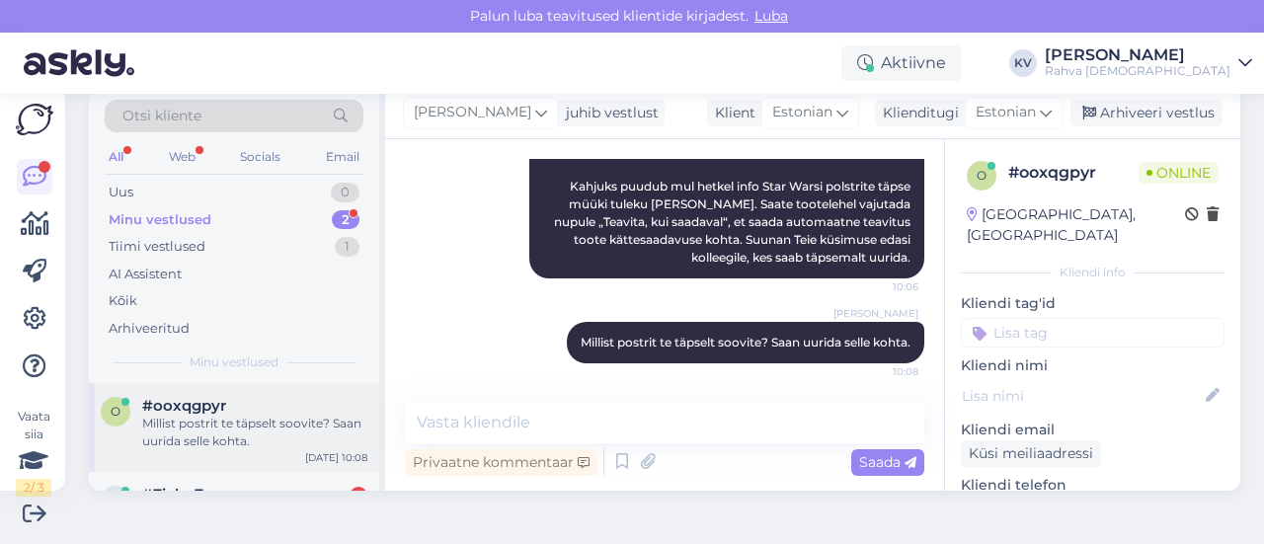
scroll to position [91, 0]
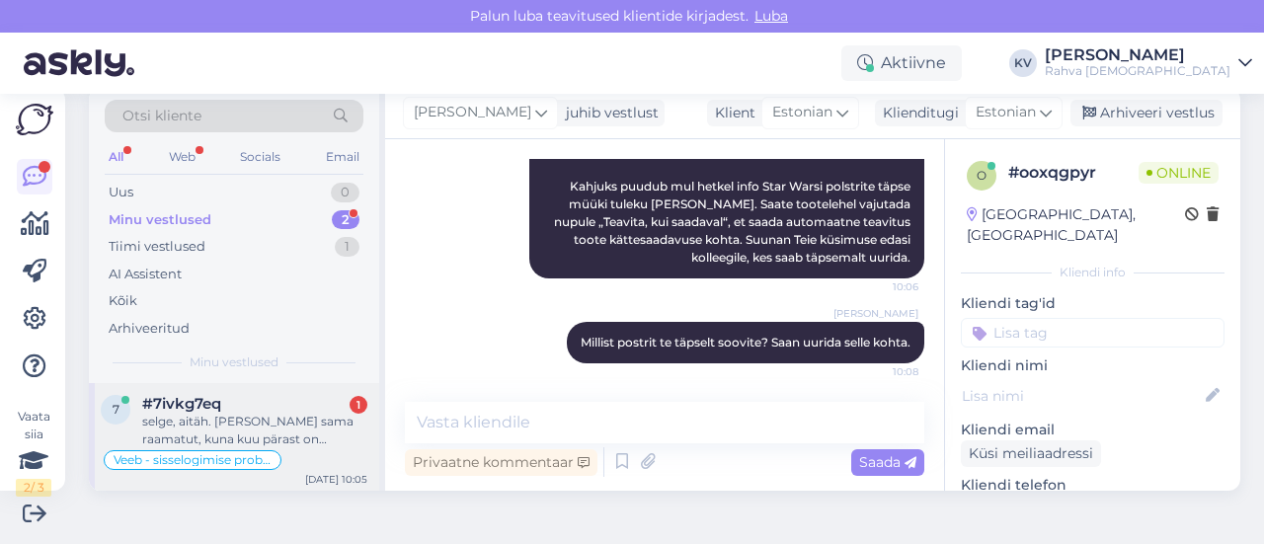
click at [231, 424] on div "selge, aitäh. [PERSON_NAME] sama raamatut, kuna kuu pärast on [DEMOGRAPHIC_DATA…" at bounding box center [254, 431] width 225 height 36
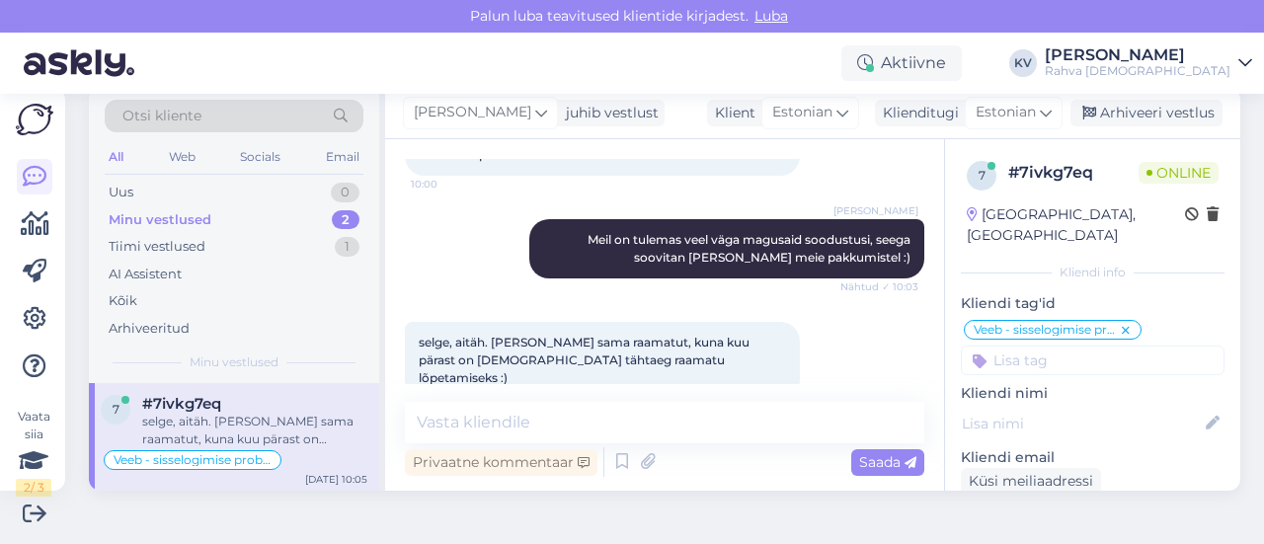
scroll to position [0, 0]
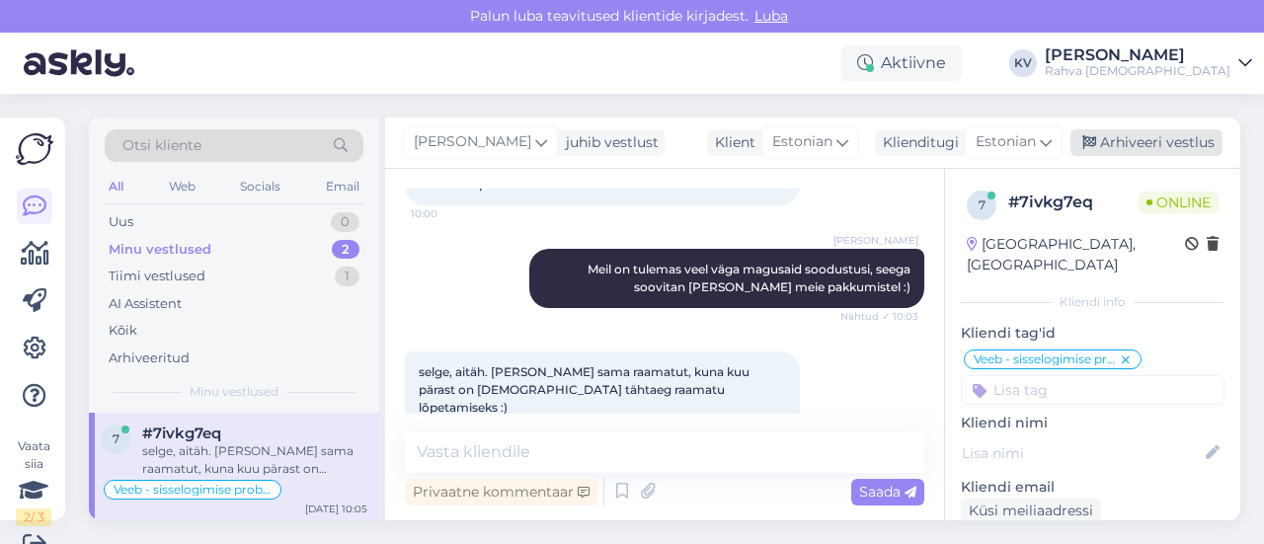
click at [1141, 138] on div "Arhiveeri vestlus" at bounding box center [1147, 142] width 152 height 27
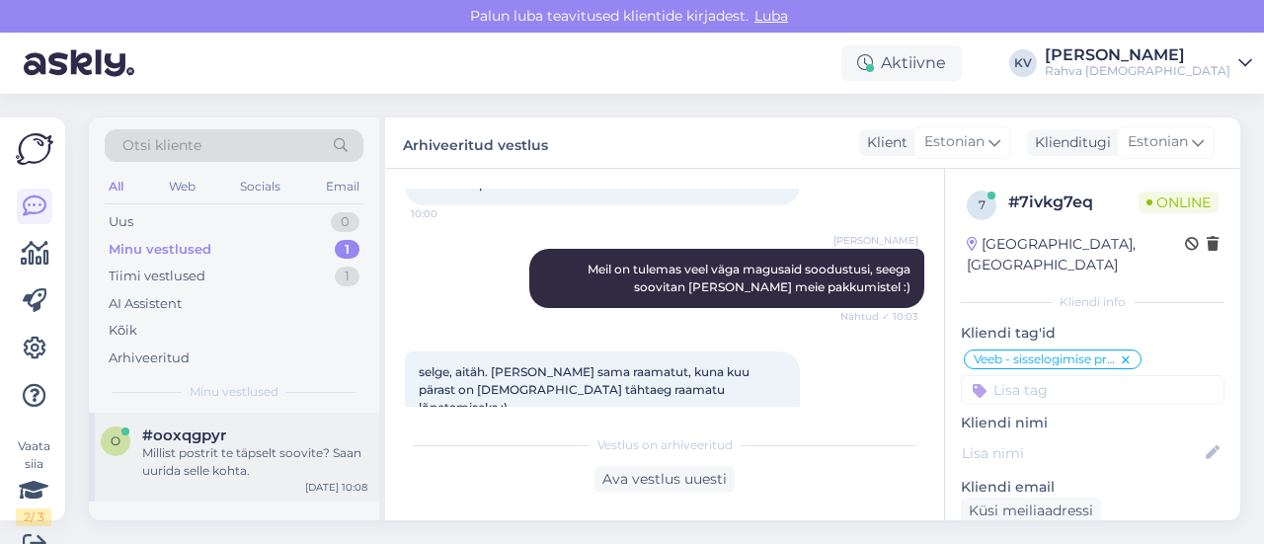
click at [196, 471] on div "Millist postrit te täpselt soovite? Saan uurida selle kohta." at bounding box center [254, 462] width 225 height 36
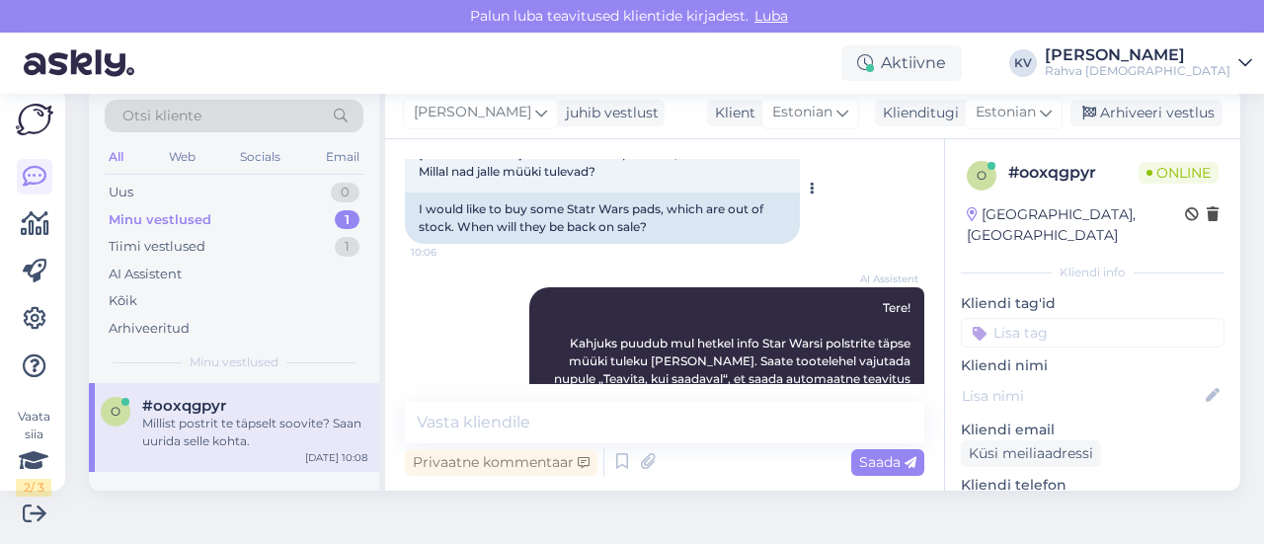
scroll to position [90, 0]
